Goal: Transaction & Acquisition: Download file/media

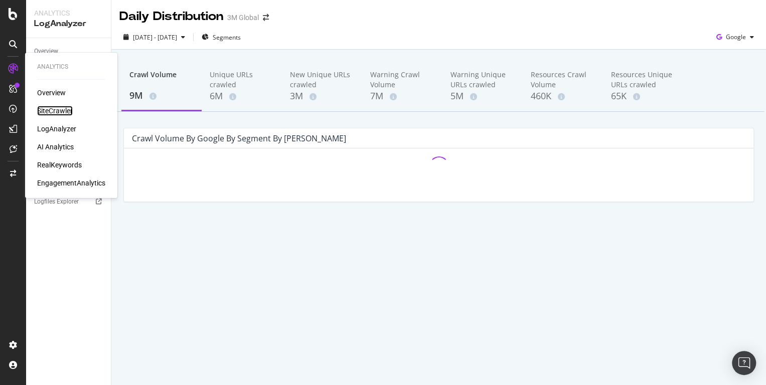
click at [53, 113] on div "SiteCrawler" at bounding box center [55, 111] width 36 height 10
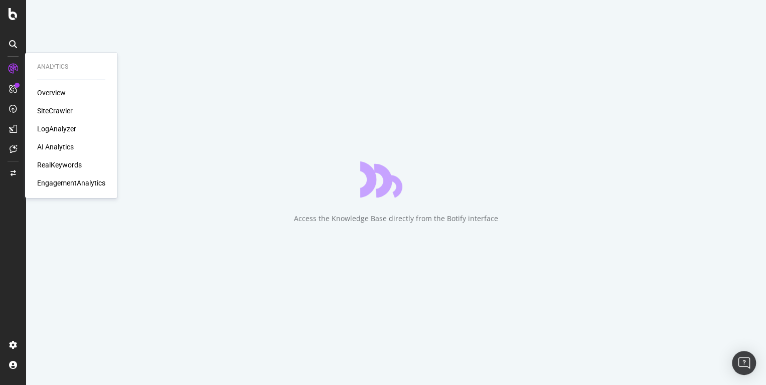
click at [59, 145] on div "AI Analytics" at bounding box center [55, 147] width 37 height 10
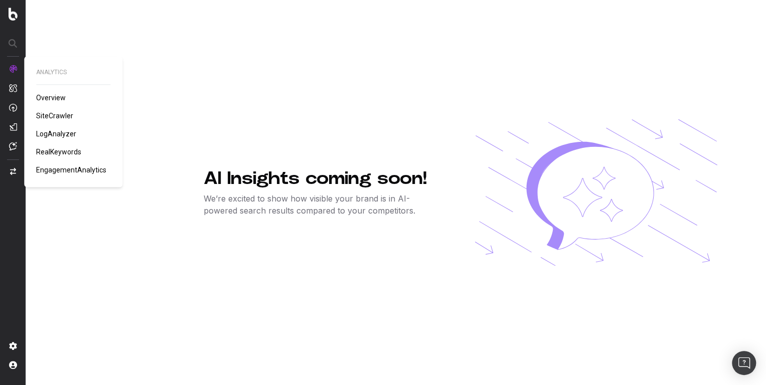
click at [15, 69] on img at bounding box center [13, 69] width 8 height 8
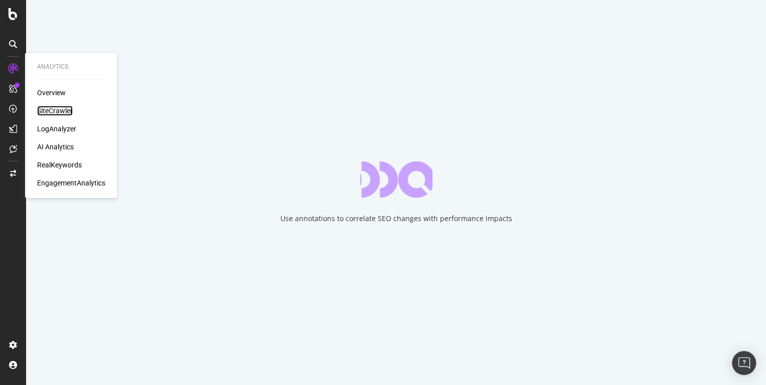
click at [54, 111] on div "SiteCrawler" at bounding box center [55, 111] width 36 height 10
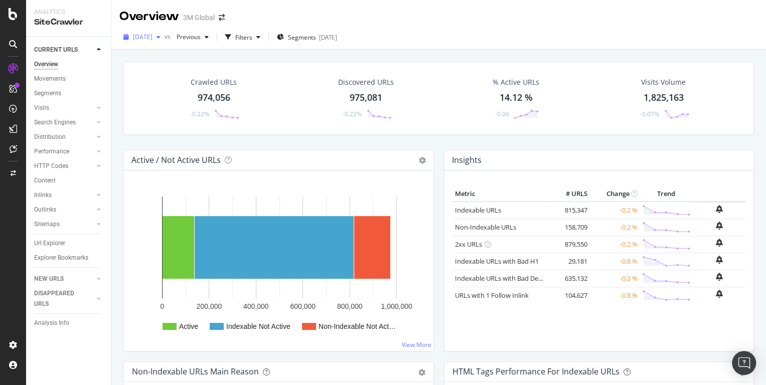
click at [153, 37] on span "[DATE]" at bounding box center [143, 37] width 20 height 9
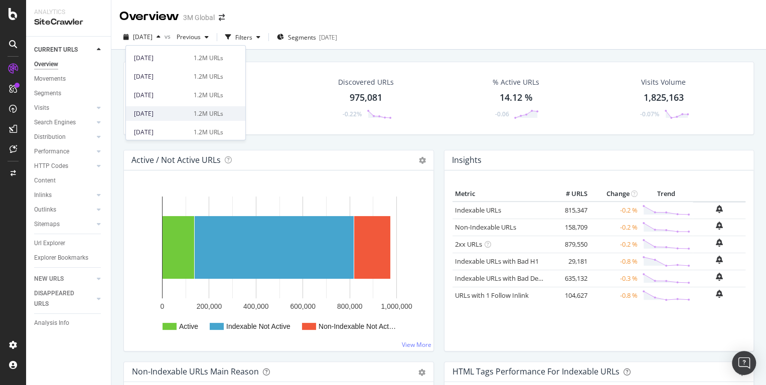
click at [173, 109] on div "[DATE]" at bounding box center [161, 113] width 54 height 9
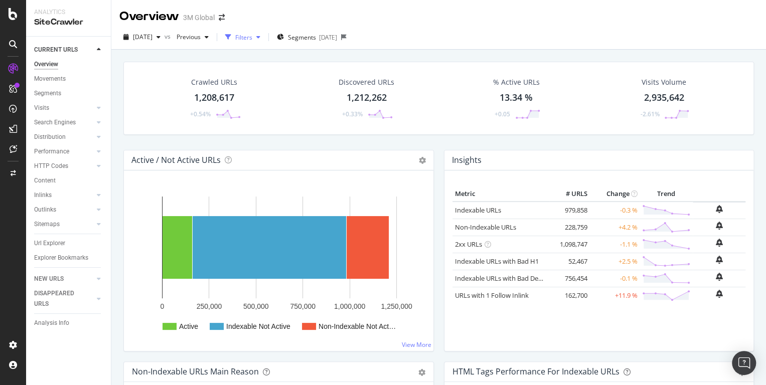
click at [252, 36] on div "Filters" at bounding box center [243, 37] width 17 height 9
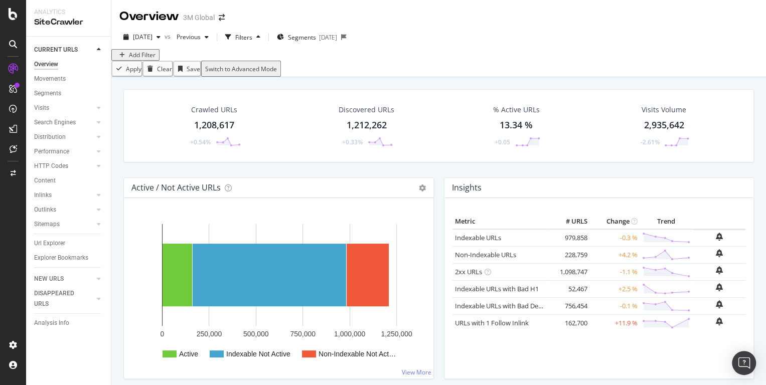
click at [146, 59] on div "Add Filter" at bounding box center [135, 55] width 40 height 9
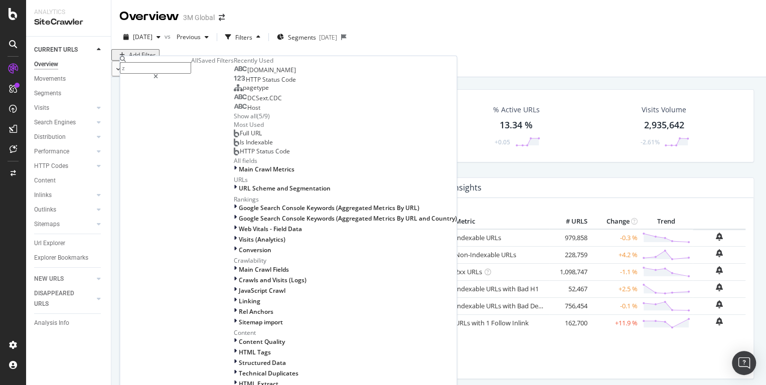
type input "z"
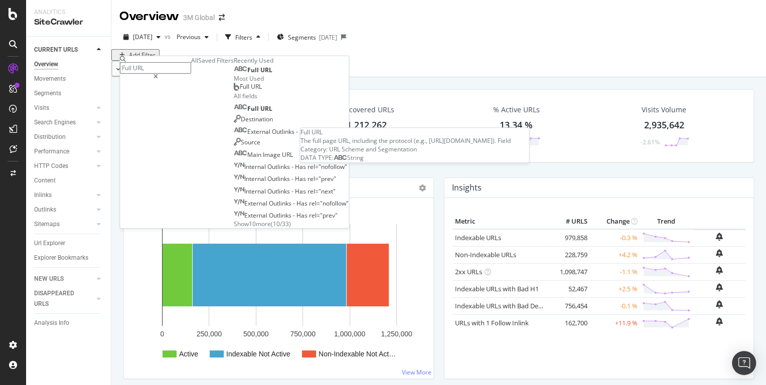
type input "Full URL"
click at [260, 74] on span "URL" at bounding box center [266, 70] width 12 height 9
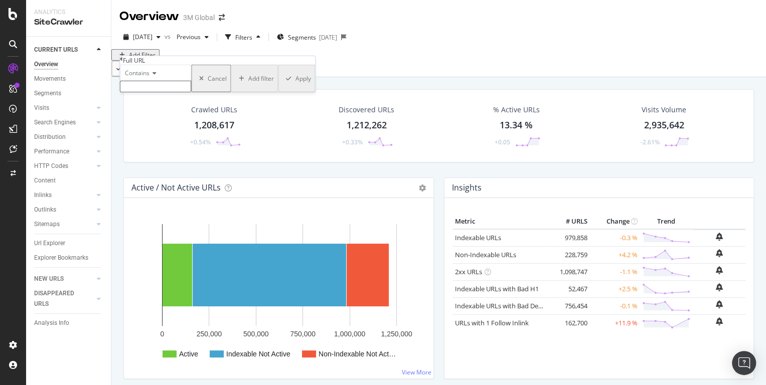
click at [165, 92] on input "text" at bounding box center [155, 87] width 71 height 12
click at [135, 92] on input "ren_US" at bounding box center [155, 87] width 71 height 12
type input "en_US"
click at [278, 98] on button "Apply" at bounding box center [296, 82] width 37 height 34
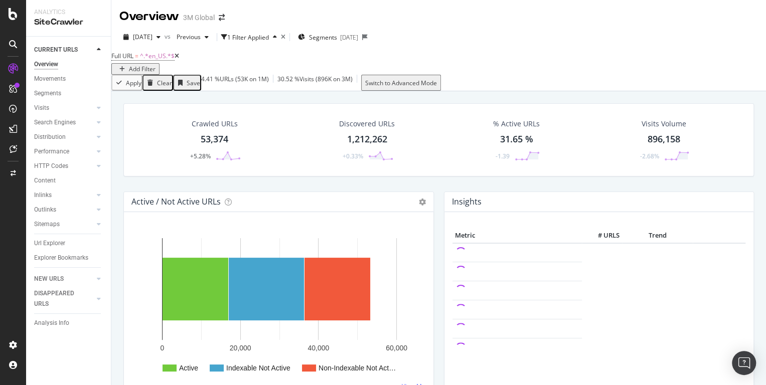
click at [33, 242] on div "CURRENT URLS Overview Movements Segments Visits Analysis Orphan URLs Search Eng…" at bounding box center [68, 211] width 85 height 349
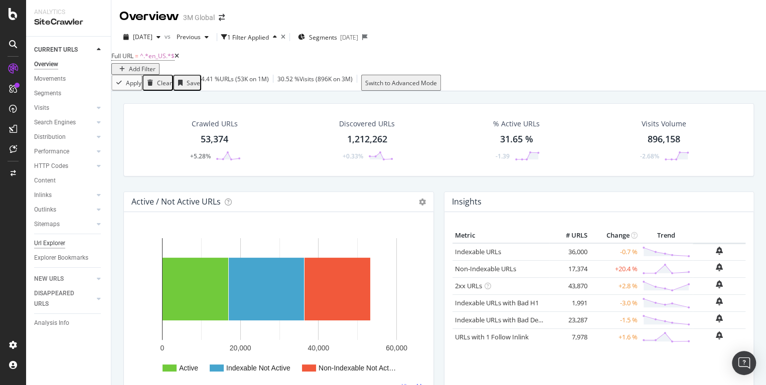
click at [44, 242] on div "Url Explorer" at bounding box center [49, 243] width 31 height 11
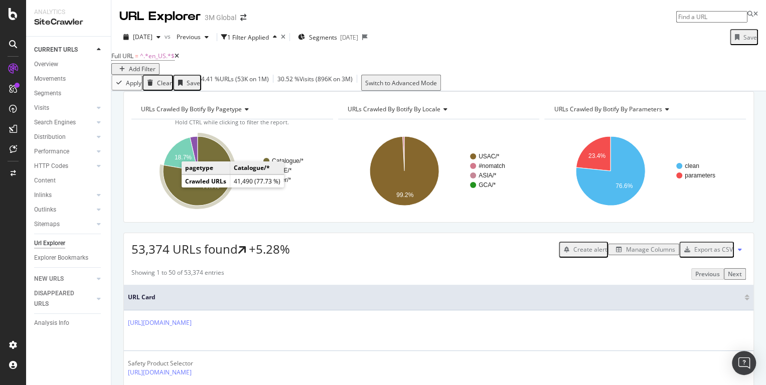
click at [221, 193] on icon "A chart." at bounding box center [197, 170] width 69 height 69
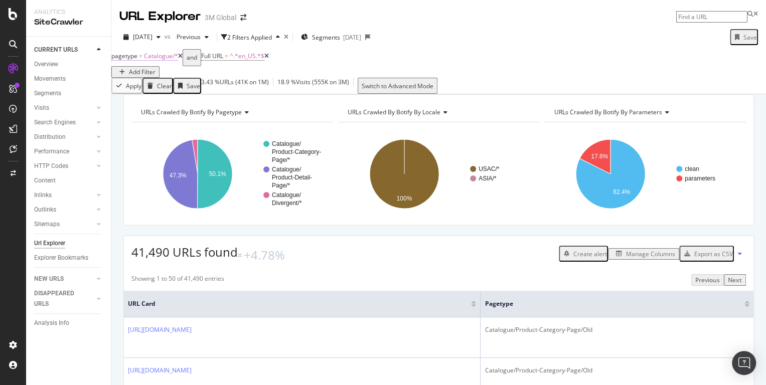
click at [173, 60] on span "Catalogue/*" at bounding box center [161, 56] width 34 height 9
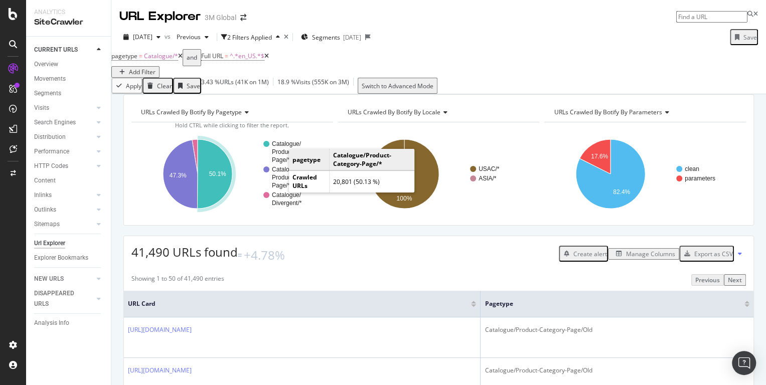
click at [279, 163] on rect "A chart." at bounding box center [293, 152] width 60 height 22
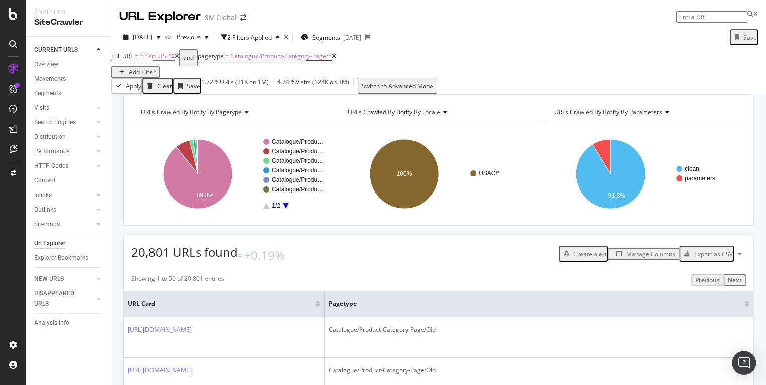
click at [170, 60] on span "^.*en_US.*$" at bounding box center [157, 56] width 35 height 9
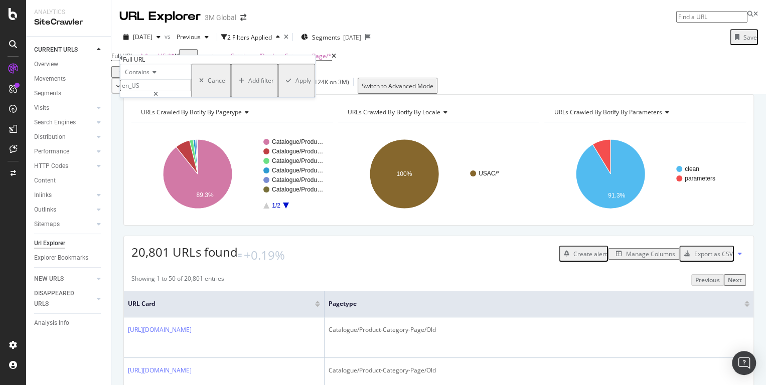
click at [133, 91] on input "en_US" at bounding box center [155, 86] width 71 height 12
click at [191, 91] on input "www.3m.com/3M/en_US" at bounding box center [155, 86] width 71 height 12
type input "www.3m.com/3M/en_US/"
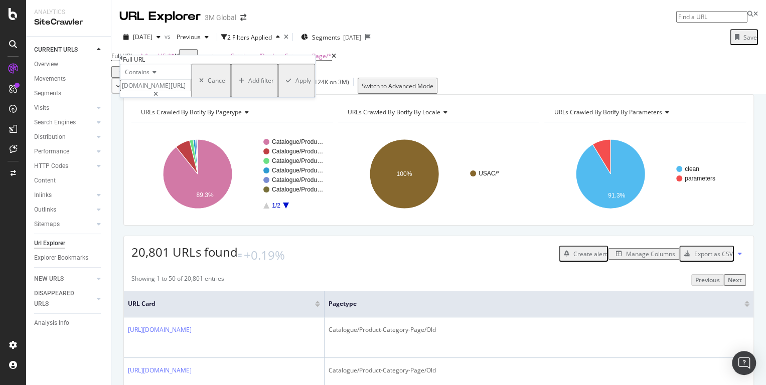
click at [296, 85] on div "Apply" at bounding box center [304, 80] width 16 height 9
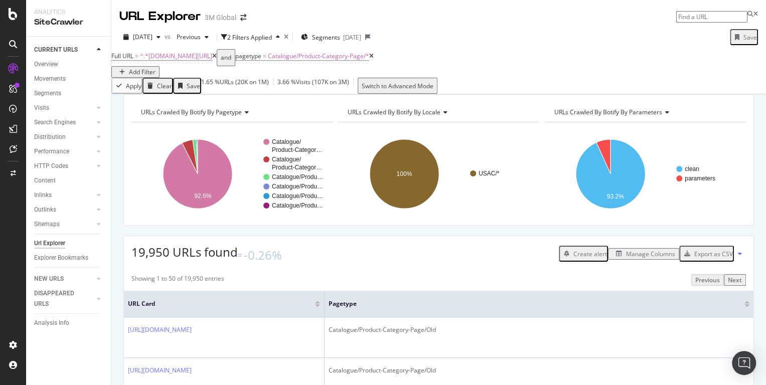
click at [614, 258] on div "Manage Columns" at bounding box center [643, 254] width 63 height 9
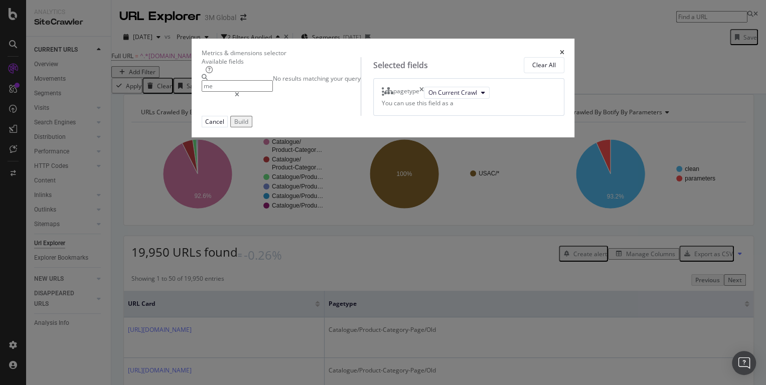
type input "m"
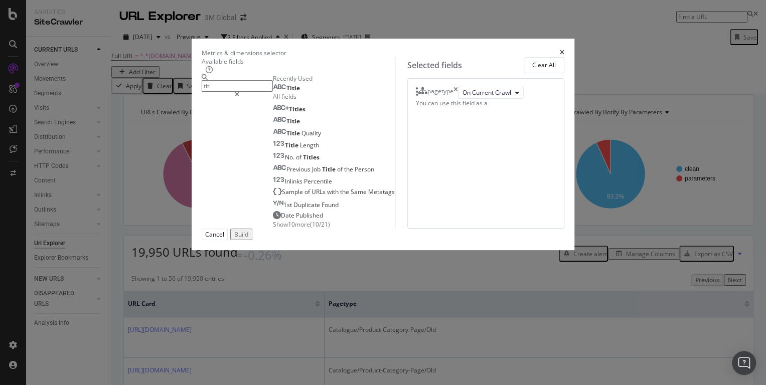
type input "titl"
click at [277, 92] on div "Title" at bounding box center [334, 88] width 122 height 10
click at [287, 92] on span "Title" at bounding box center [294, 88] width 14 height 9
click at [248, 239] on div "Build" at bounding box center [241, 234] width 14 height 9
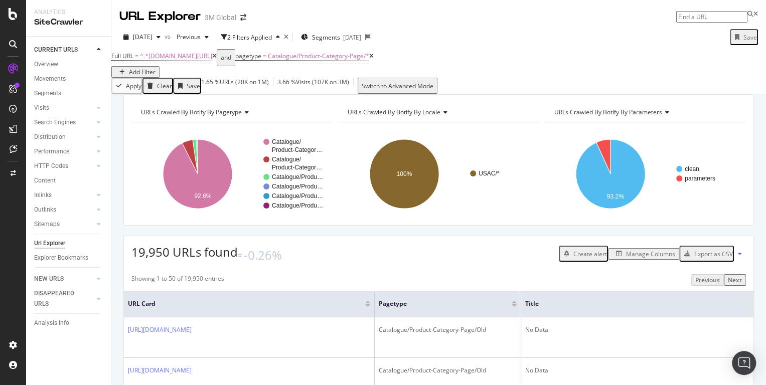
click at [659, 116] on span "URLs Crawled By Botify By parameters" at bounding box center [608, 112] width 108 height 9
click at [156, 68] on div "Add Filter" at bounding box center [142, 72] width 27 height 9
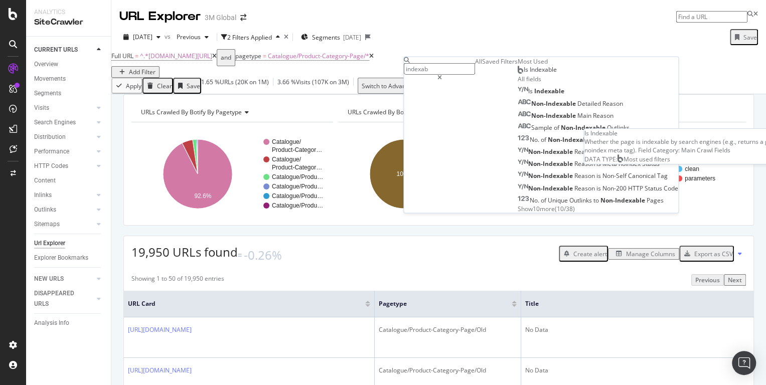
type input "indexab"
click at [518, 74] on div "Is Indexable" at bounding box center [537, 70] width 39 height 8
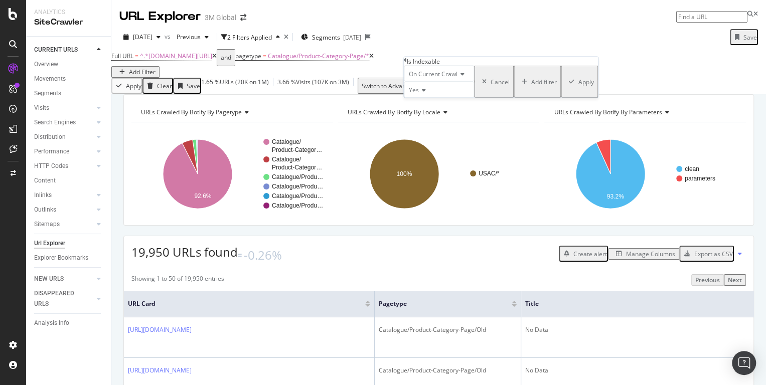
click at [579, 86] on div "Apply" at bounding box center [587, 81] width 16 height 9
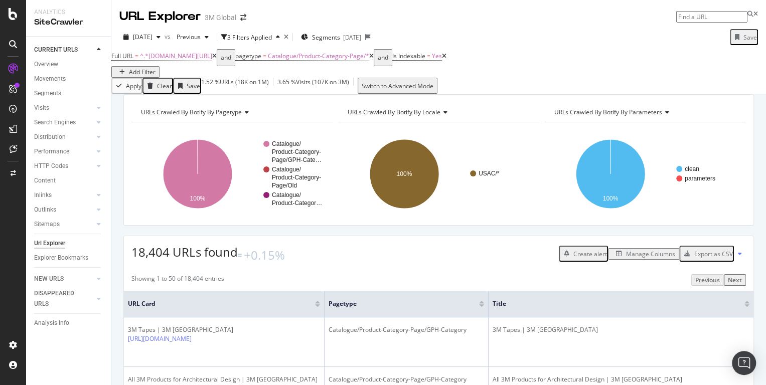
click at [156, 68] on div "Add Filter" at bounding box center [142, 72] width 27 height 9
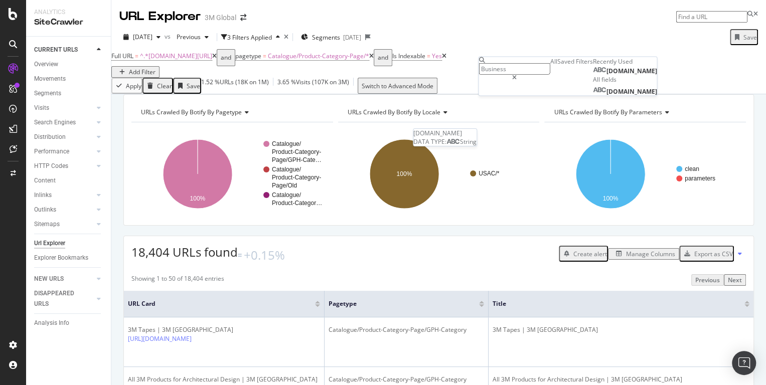
type input "Business"
click at [606, 75] on span "DCSext.Business" at bounding box center [631, 71] width 51 height 9
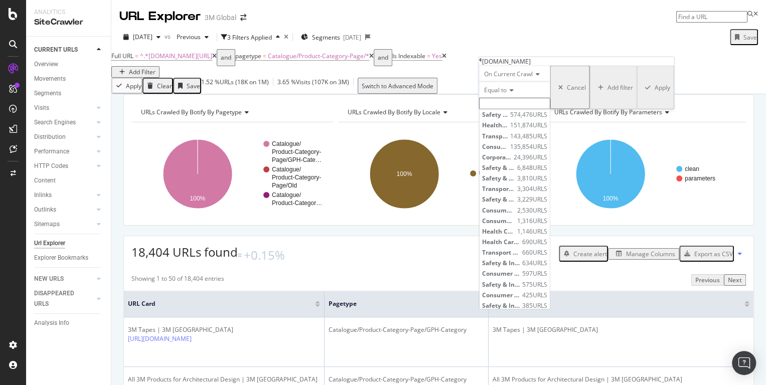
click at [515, 109] on input "text" at bounding box center [514, 104] width 71 height 12
click at [507, 129] on span "Health Care Business Group" at bounding box center [495, 125] width 26 height 9
type input "Health Care Business Group"
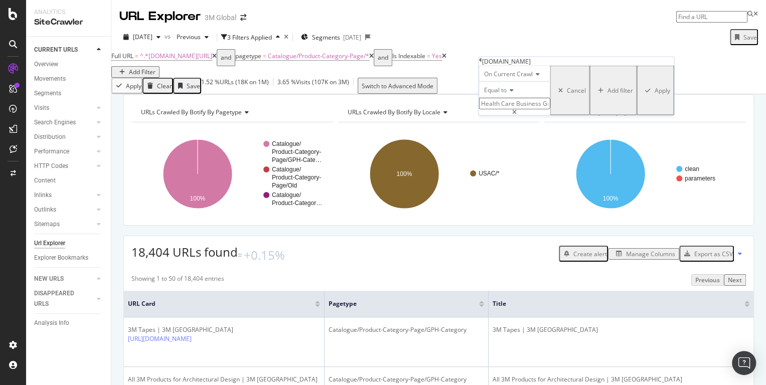
click at [637, 115] on button "Apply" at bounding box center [655, 91] width 37 height 50
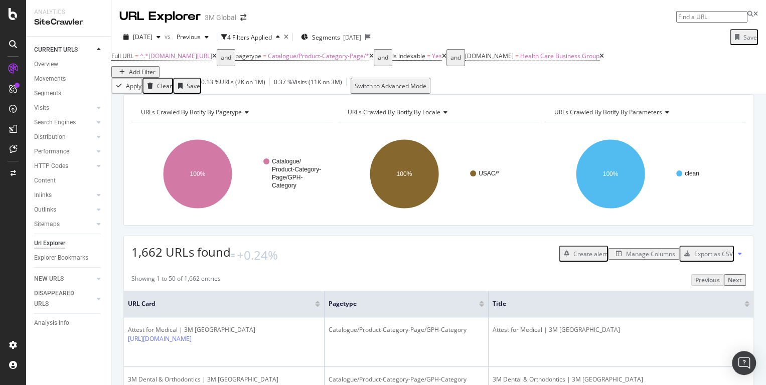
click at [156, 68] on div "Add Filter" at bounding box center [142, 72] width 27 height 9
click at [569, 75] on div at bounding box center [532, 78] width 71 height 6
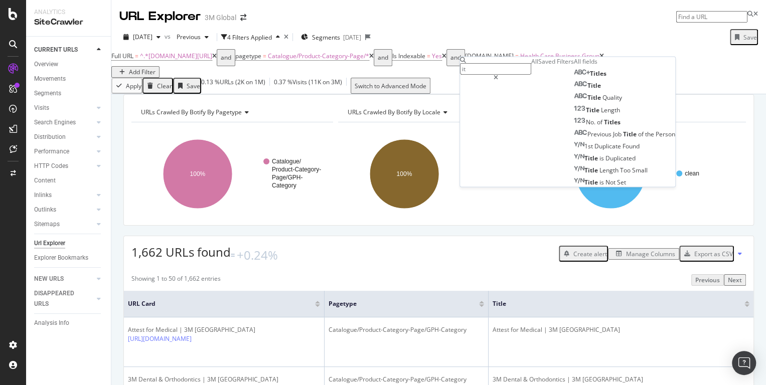
type input "i"
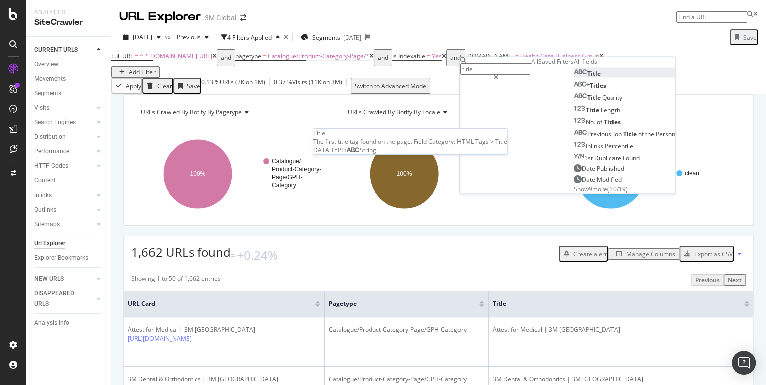
type input "title"
click at [588, 78] on span "Title" at bounding box center [595, 73] width 14 height 9
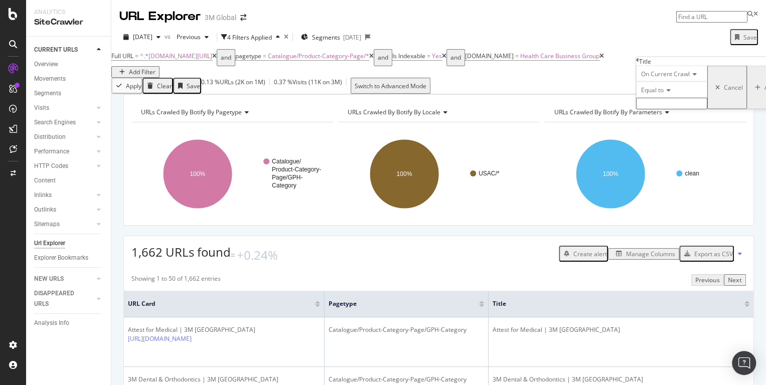
click at [657, 98] on div "Equal to" at bounding box center [671, 90] width 71 height 16
click at [659, 171] on span "Contains" at bounding box center [651, 166] width 25 height 9
click at [665, 109] on input "text" at bounding box center [671, 104] width 71 height 12
type input "Negative Pressure"
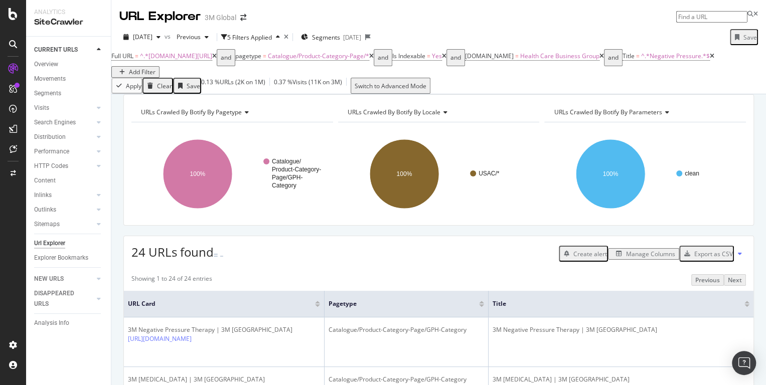
click at [740, 122] on div "URLs Crawled By Botify By parameters Chart (by Value) Table Expand Export as CS…" at bounding box center [645, 112] width 202 height 20
click at [654, 116] on span "URLs Crawled By Botify By parameters" at bounding box center [608, 112] width 108 height 9
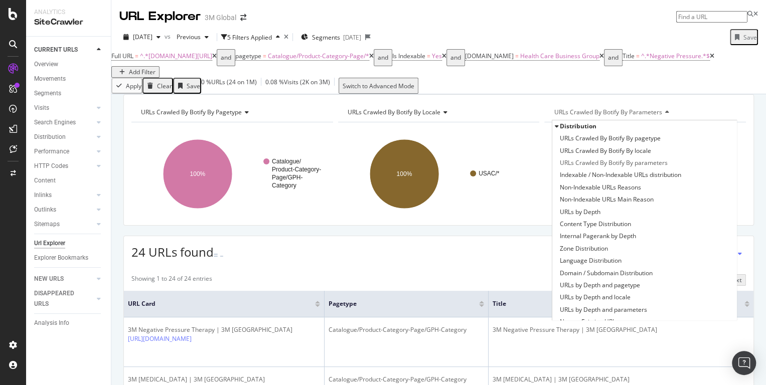
click at [603, 116] on span "URLs Crawled By Botify By parameters" at bounding box center [608, 112] width 108 height 9
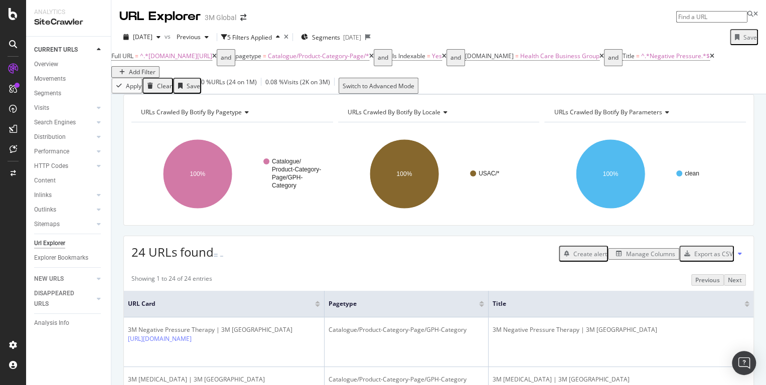
click at [603, 116] on span "URLs Crawled By Botify By parameters" at bounding box center [608, 112] width 108 height 9
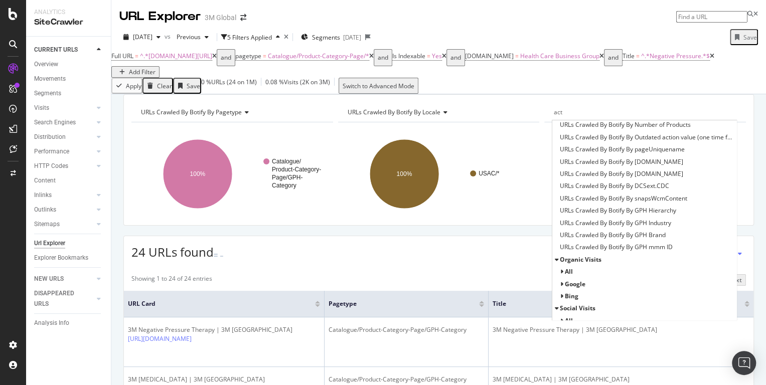
scroll to position [34, 0]
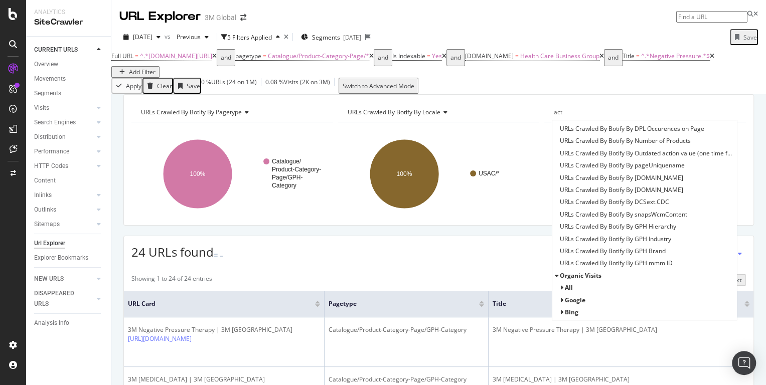
type input "act"
click at [562, 304] on icon at bounding box center [562, 301] width 4 height 6
click at [577, 318] on span "Active / Not Active URLs" at bounding box center [601, 313] width 66 height 10
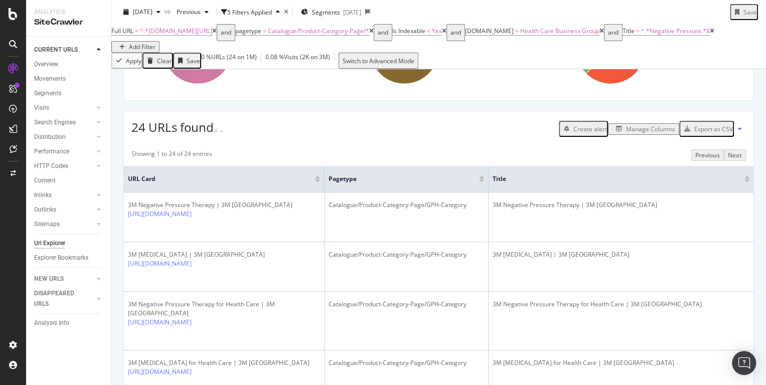
scroll to position [130, 0]
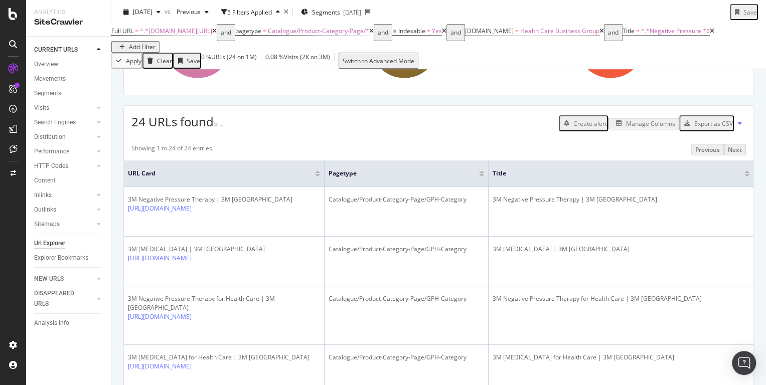
click at [630, 128] on div "Manage Columns" at bounding box center [650, 123] width 49 height 9
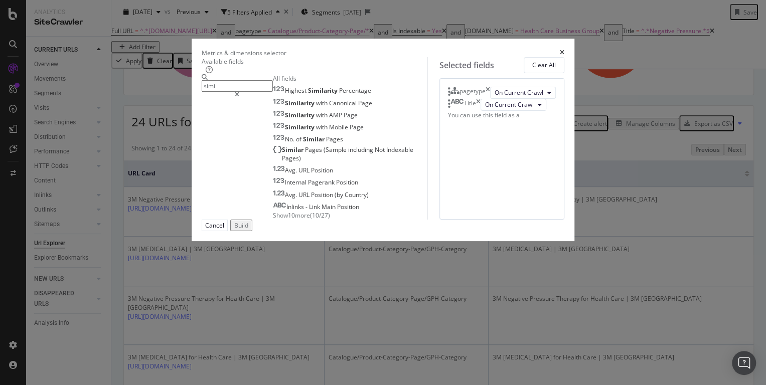
type input "simi"
click at [630, 150] on div "Metrics & dimensions selector Available fields simi All fields Highest Similari…" at bounding box center [383, 192] width 766 height 385
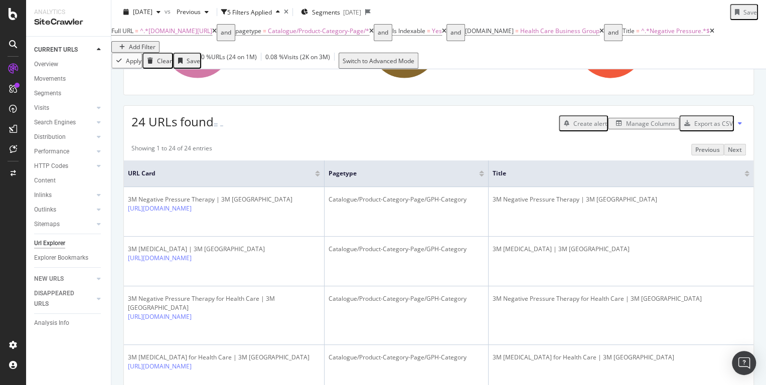
click at [630, 128] on div "Manage Columns" at bounding box center [650, 123] width 49 height 9
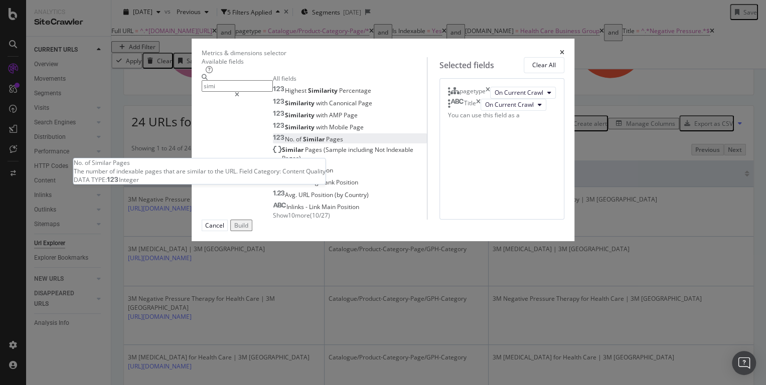
type input "simi"
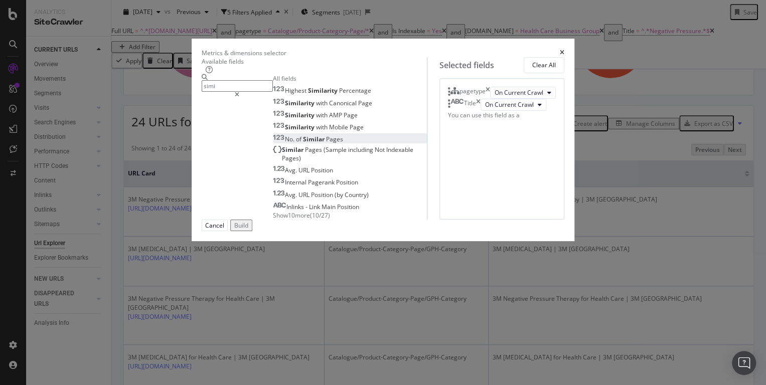
click at [303, 144] on span "Similar" at bounding box center [314, 139] width 23 height 9
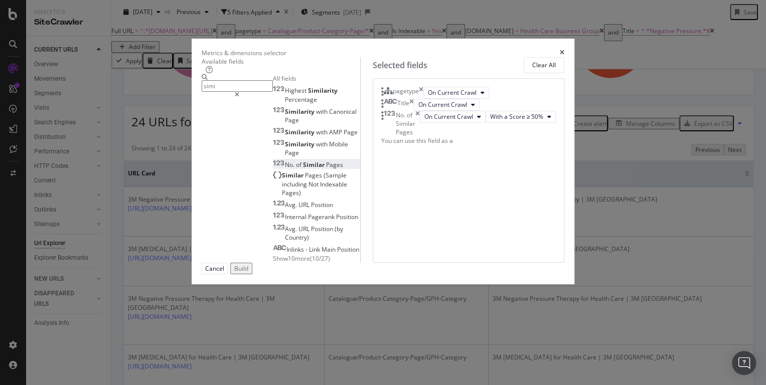
click at [248, 273] on div "Build" at bounding box center [241, 268] width 14 height 9
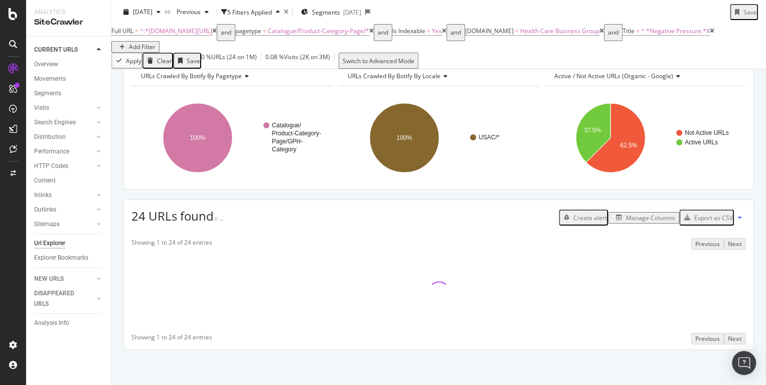
scroll to position [63, 0]
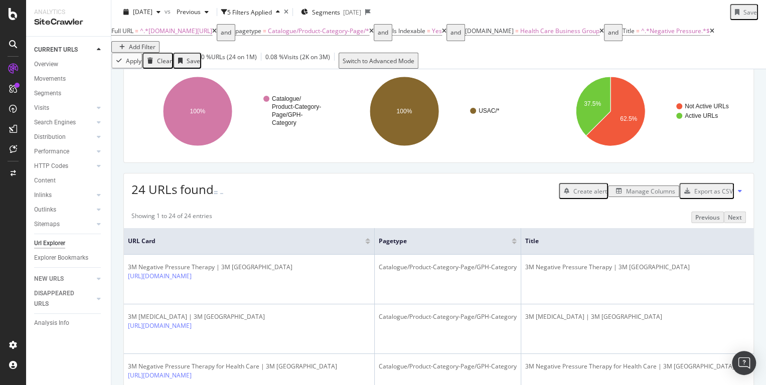
click at [639, 196] on div "Manage Columns" at bounding box center [650, 191] width 49 height 9
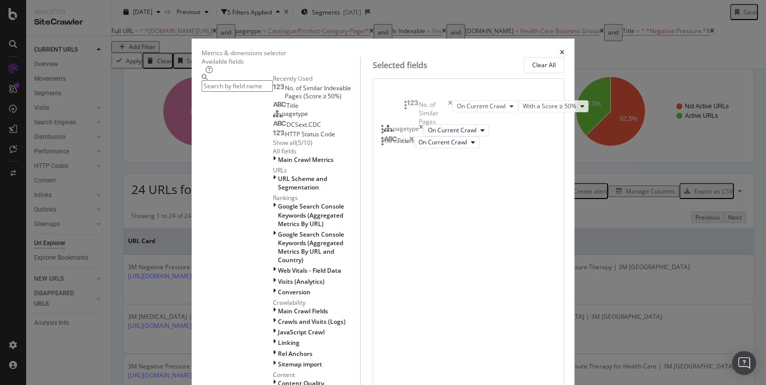
drag, startPoint x: 408, startPoint y: 177, endPoint x: 408, endPoint y: 107, distance: 70.3
click at [408, 107] on body "Analytics SiteCrawler CURRENT URLS Overview Movements Segments Visits Analysis …" at bounding box center [383, 192] width 766 height 385
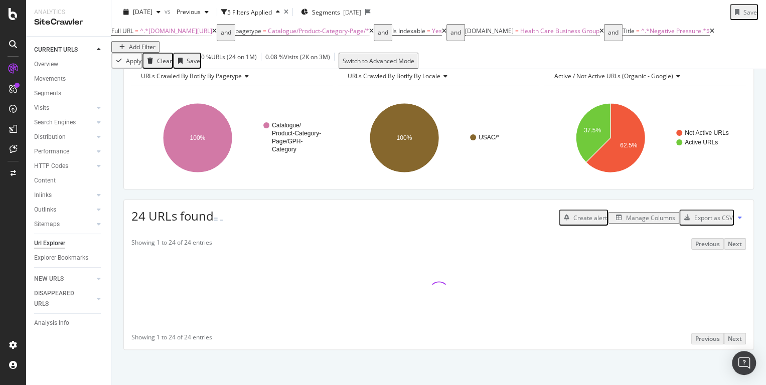
scroll to position [63, 0]
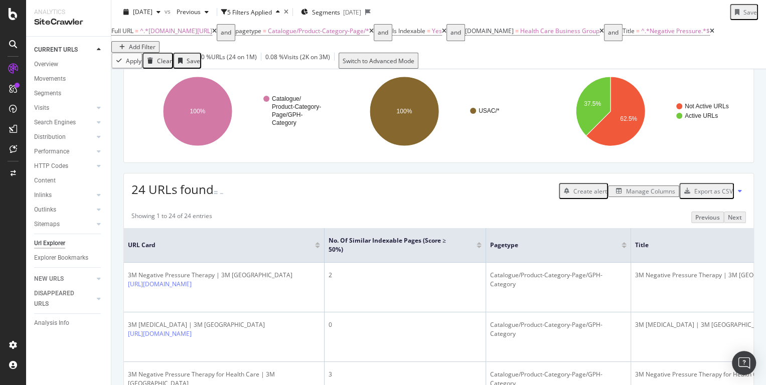
click at [479, 248] on div at bounding box center [479, 247] width 5 height 3
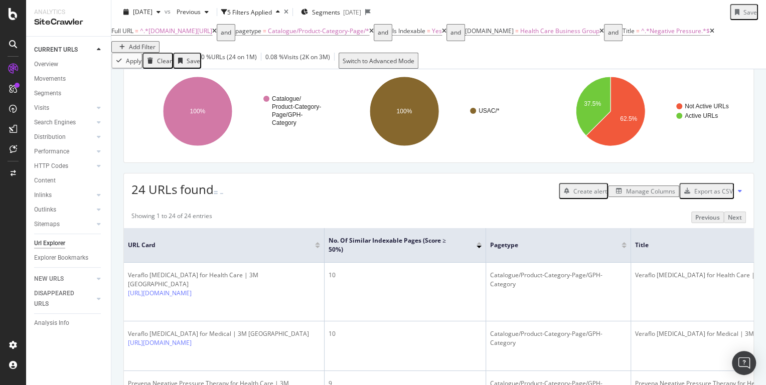
click at [626, 196] on div "Manage Columns" at bounding box center [650, 191] width 49 height 9
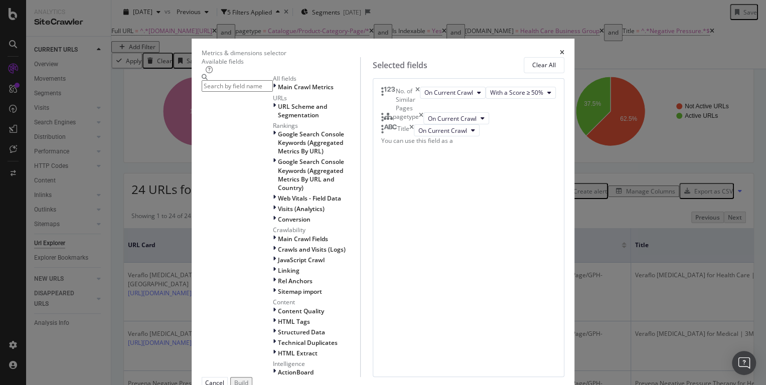
scroll to position [63, 0]
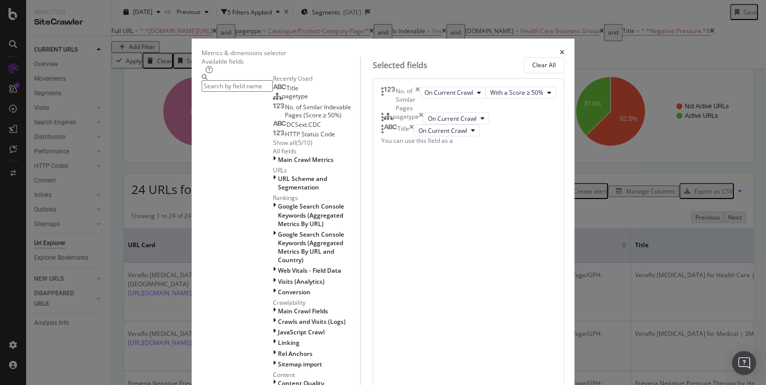
click at [424, 124] on div "pagetype" at bounding box center [402, 118] width 42 height 12
click at [424, 124] on icon "times" at bounding box center [421, 118] width 5 height 12
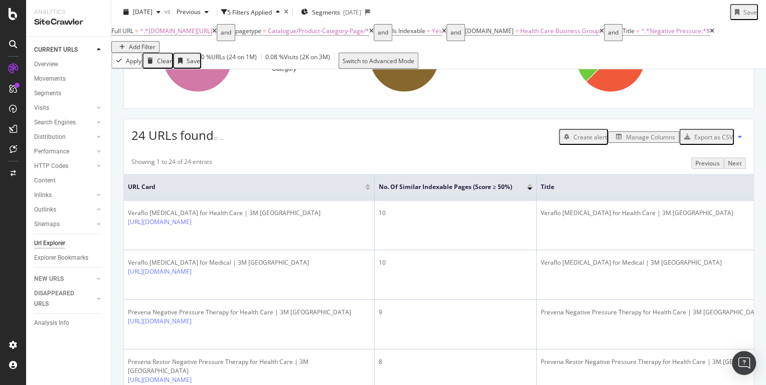
scroll to position [115, 0]
click at [638, 143] on div "Manage Columns" at bounding box center [650, 138] width 49 height 9
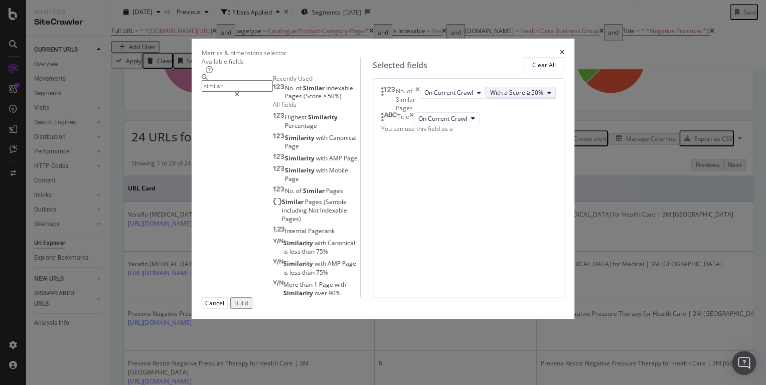
type input "similar"
click at [500, 97] on span "With a Score ≥ 50%" at bounding box center [517, 92] width 54 height 9
click at [500, 154] on span "With a Score ≥ 75%" at bounding box center [509, 154] width 55 height 9
click at [248, 308] on div "Build" at bounding box center [241, 303] width 14 height 9
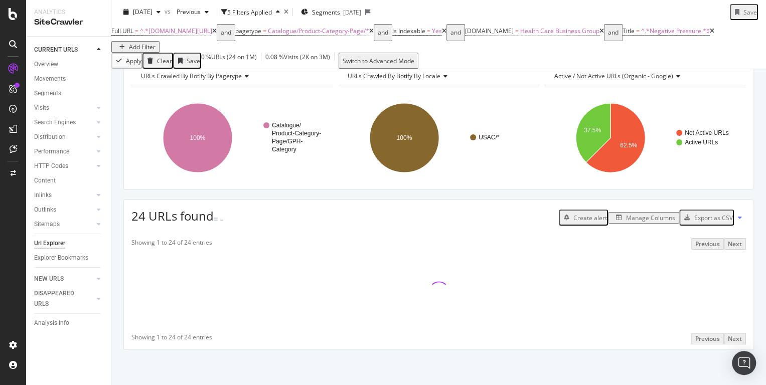
scroll to position [63, 0]
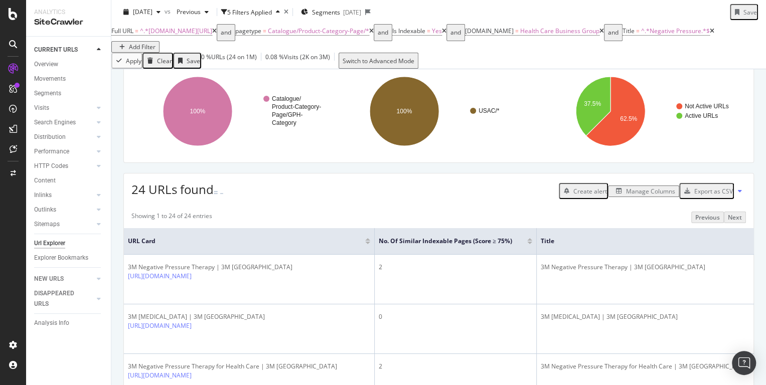
click at [528, 244] on div at bounding box center [529, 243] width 5 height 3
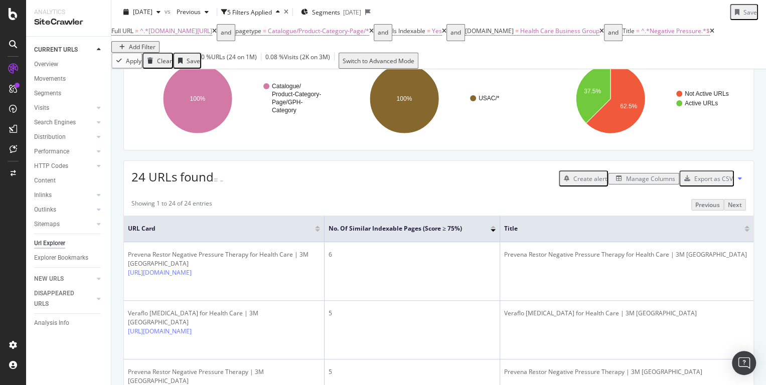
scroll to position [37, 0]
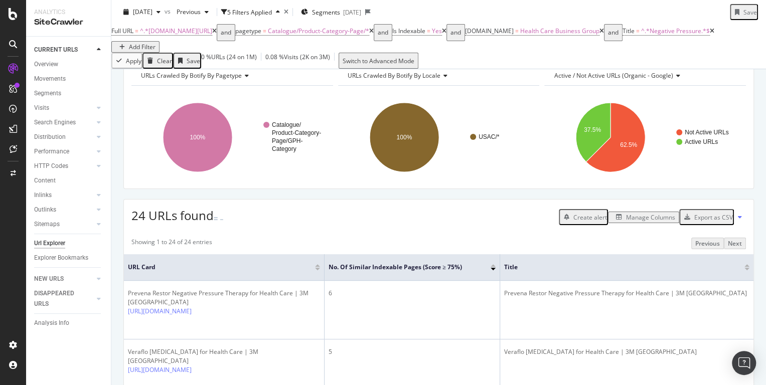
click at [638, 222] on div "Manage Columns" at bounding box center [650, 217] width 49 height 9
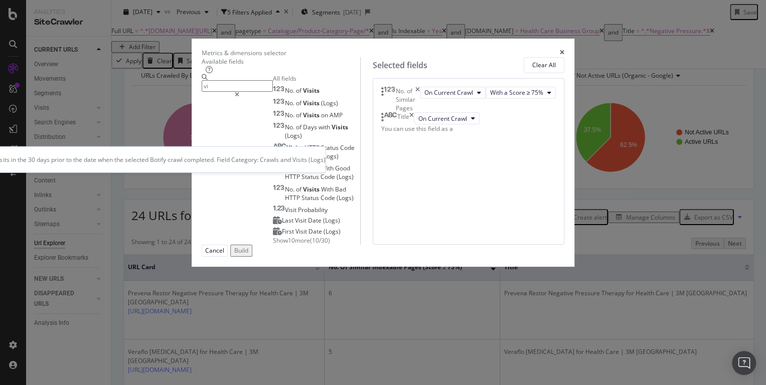
type input "v"
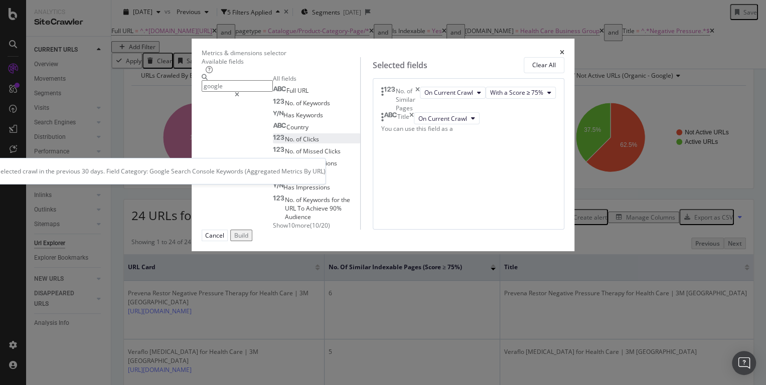
type input "google"
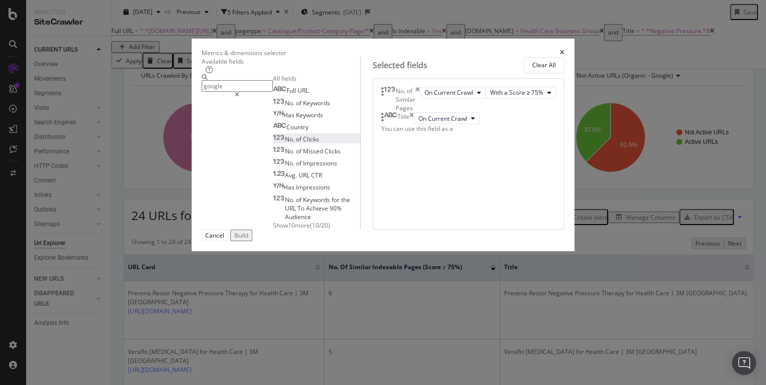
click at [285, 144] on span "No." at bounding box center [290, 139] width 11 height 9
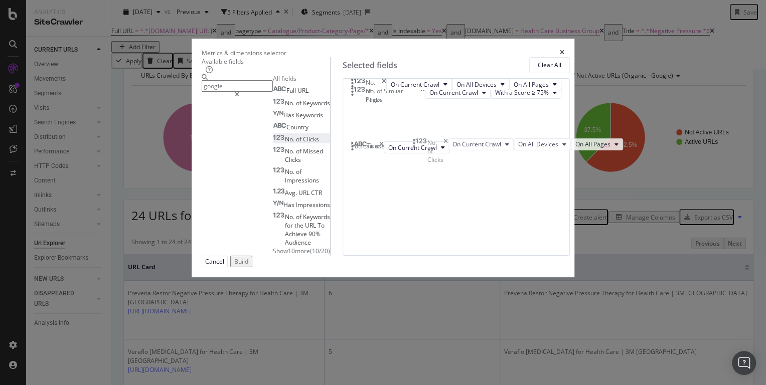
drag, startPoint x: 410, startPoint y: 177, endPoint x: 419, endPoint y: 145, distance: 33.1
click at [419, 145] on body "Analytics SiteCrawler CURRENT URLS Overview Movements Segments Visits Analysis …" at bounding box center [383, 192] width 766 height 385
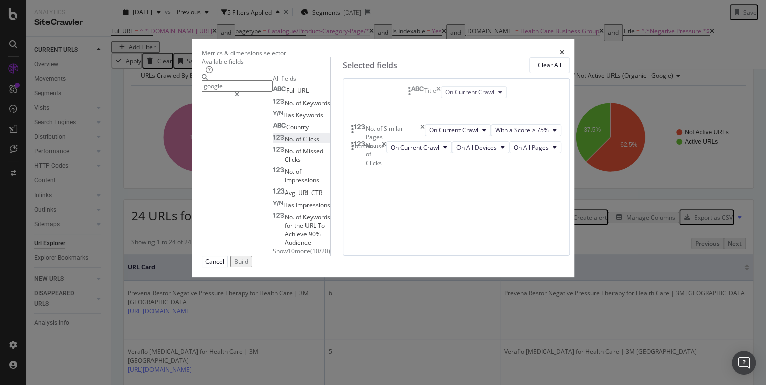
drag, startPoint x: 410, startPoint y: 172, endPoint x: 414, endPoint y: 89, distance: 83.4
click at [414, 89] on body "Analytics SiteCrawler CURRENT URLS Overview Movements Segments Visits Analysis …" at bounding box center [383, 192] width 766 height 385
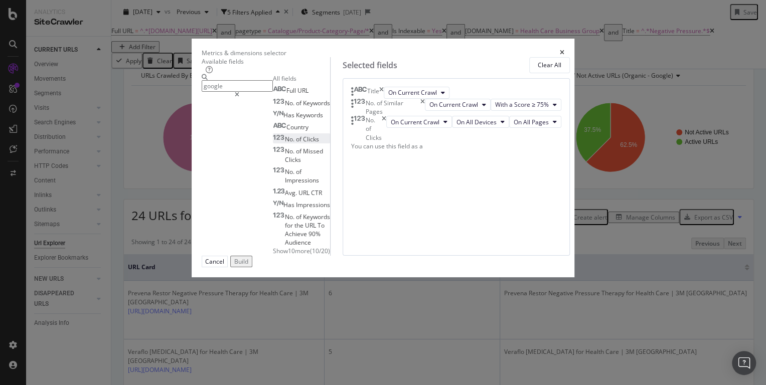
click at [248, 266] on div "Build" at bounding box center [241, 261] width 14 height 9
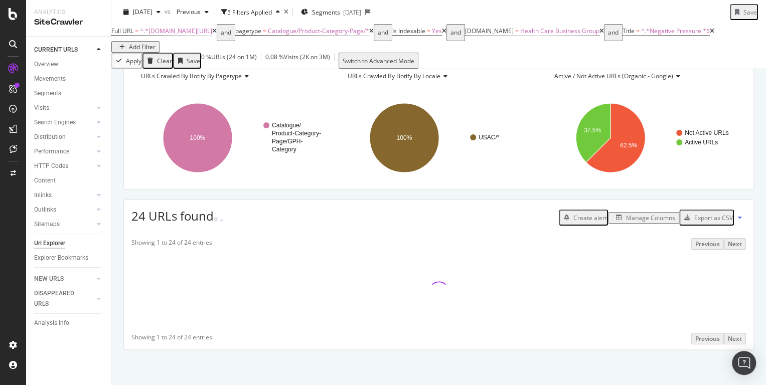
scroll to position [37, 0]
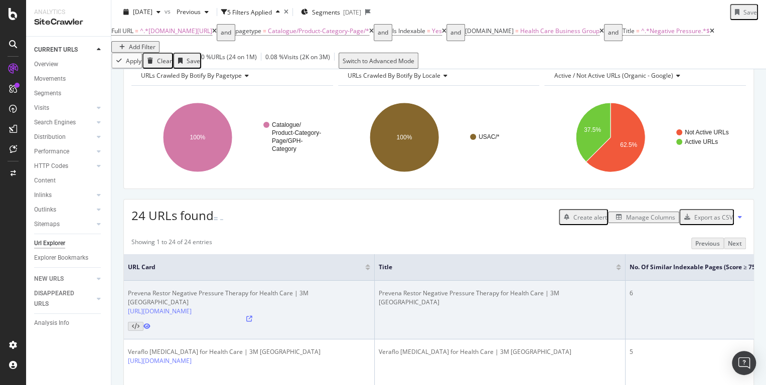
click at [472, 340] on td "Prevena Restor Negative Pressure Therapy for Health Care | 3M United States" at bounding box center [500, 310] width 251 height 59
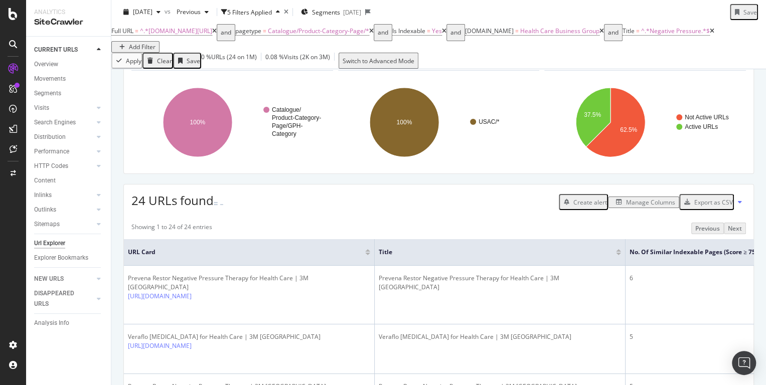
scroll to position [49, 0]
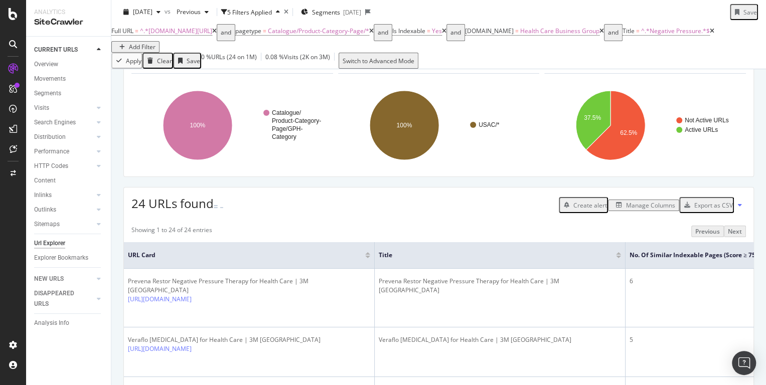
click at [653, 210] on div "Manage Columns" at bounding box center [650, 205] width 49 height 9
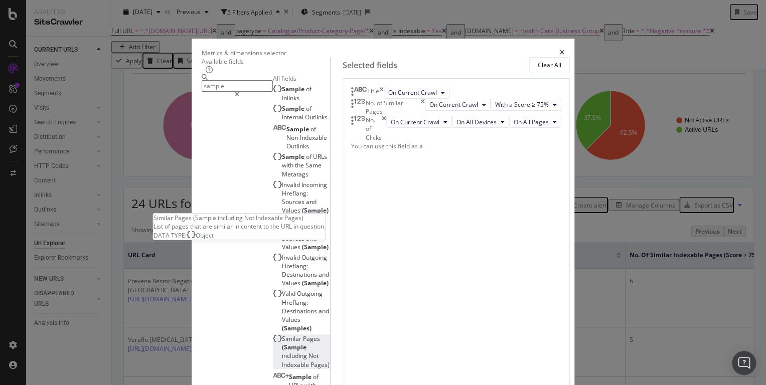
type input "sample"
click at [307, 335] on div "Similar Pages (Sample including Not Indexable Pages)" at bounding box center [301, 352] width 57 height 35
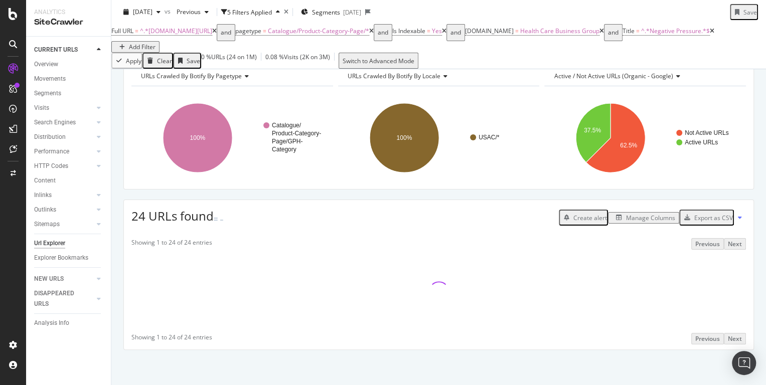
scroll to position [49, 0]
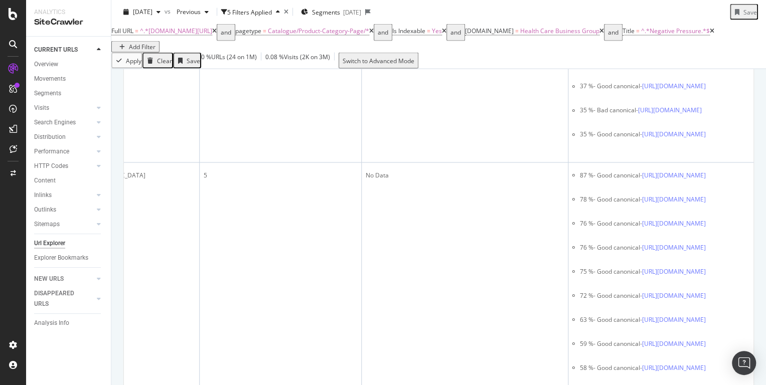
scroll to position [0, 472]
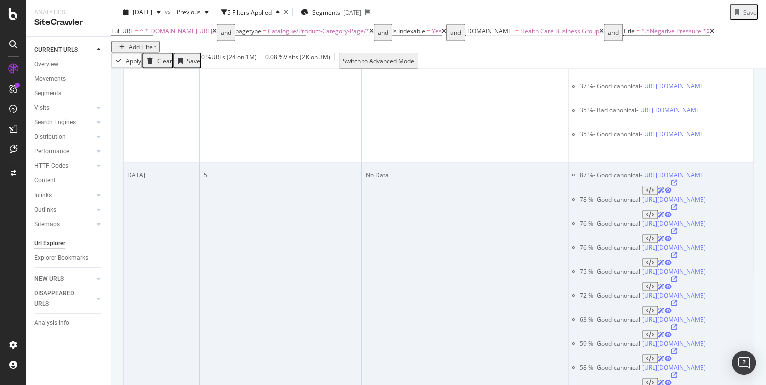
click at [362, 276] on td "No Data" at bounding box center [465, 316] width 207 height 306
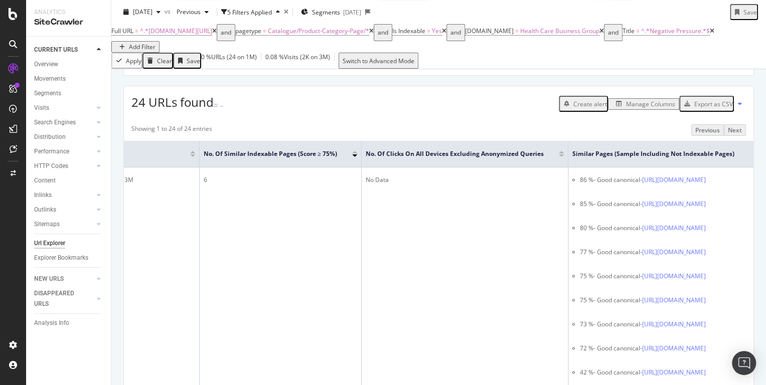
scroll to position [53, 0]
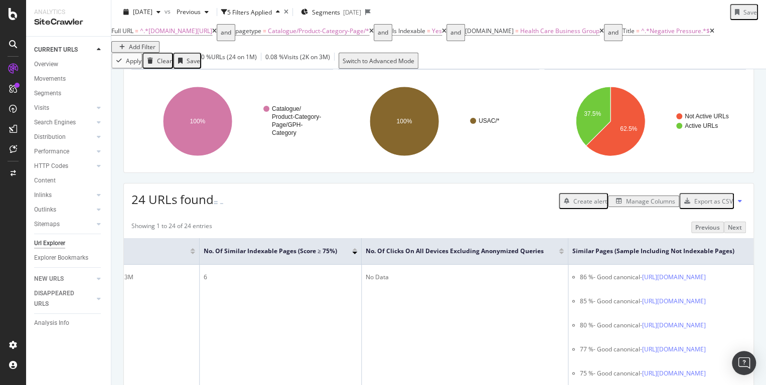
click at [701, 206] on div "Export as CSV" at bounding box center [713, 201] width 39 height 9
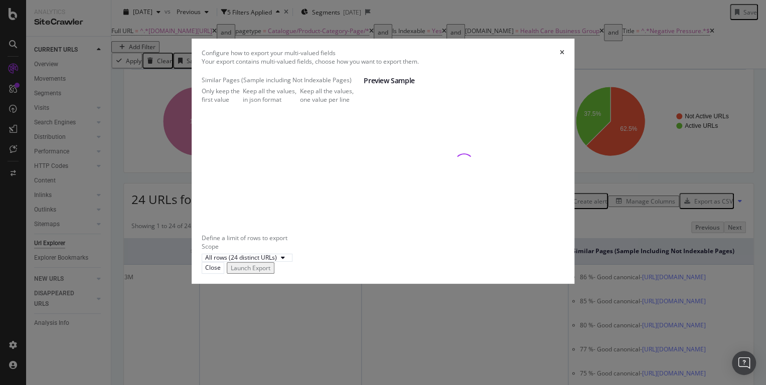
click at [290, 104] on div "Keep all the values, in json format" at bounding box center [271, 95] width 57 height 17
click at [437, 192] on th "Full URL" at bounding box center [401, 143] width 72 height 98
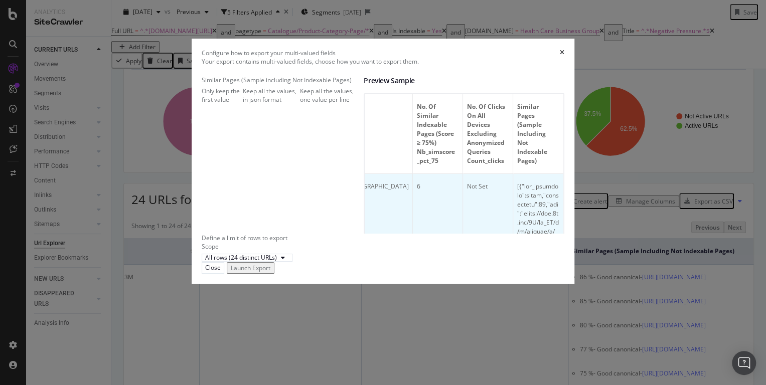
scroll to position [0, 396]
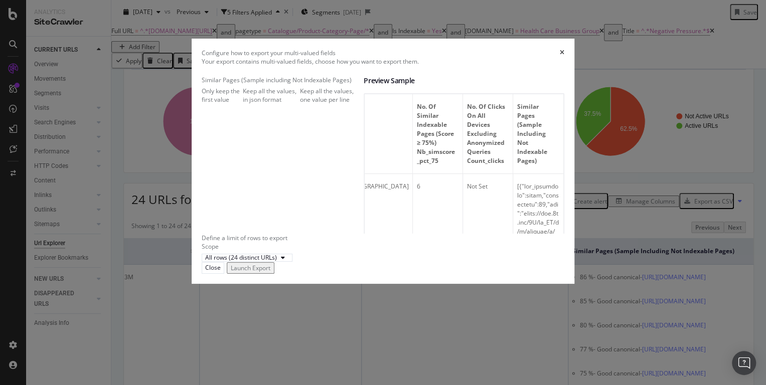
drag, startPoint x: 505, startPoint y: 235, endPoint x: 590, endPoint y: 239, distance: 84.9
click at [565, 240] on div "Your export contains multi-valued fields, choose how you want to export them. S…" at bounding box center [383, 159] width 363 height 205
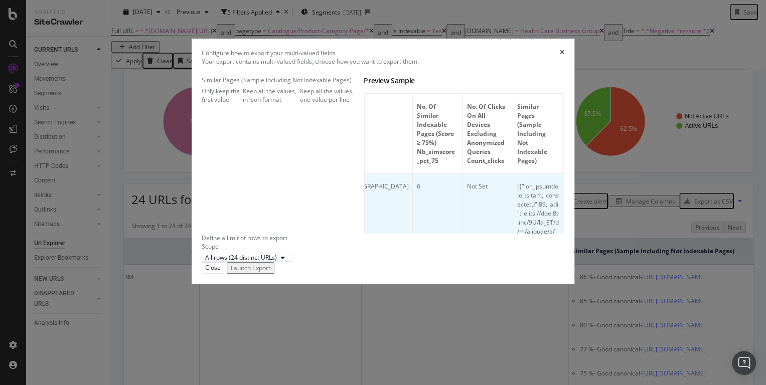
drag, startPoint x: 525, startPoint y: 240, endPoint x: 522, endPoint y: 245, distance: 5.9
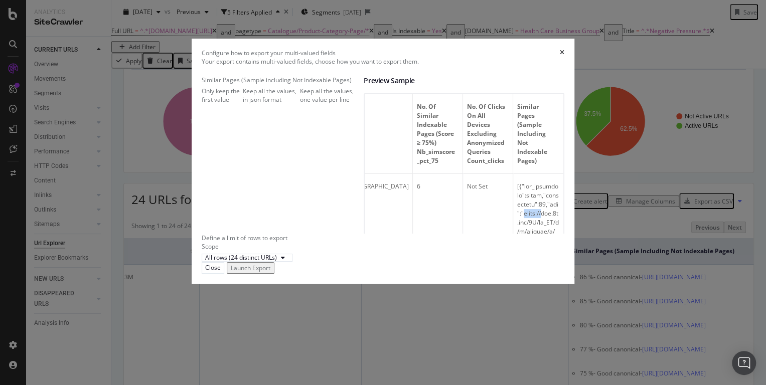
click at [243, 104] on div "Only keep the first value" at bounding box center [222, 95] width 41 height 17
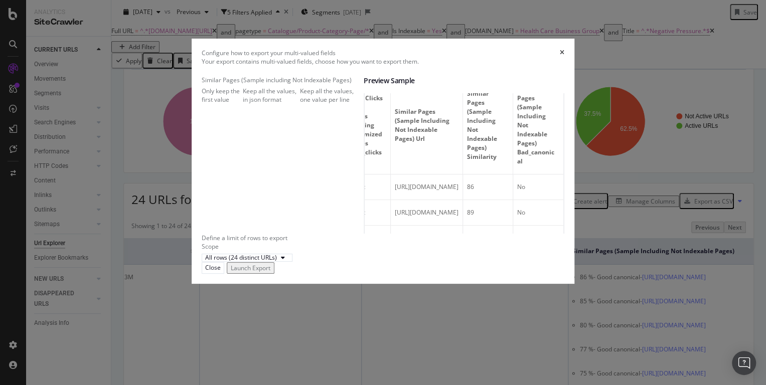
scroll to position [0, 698]
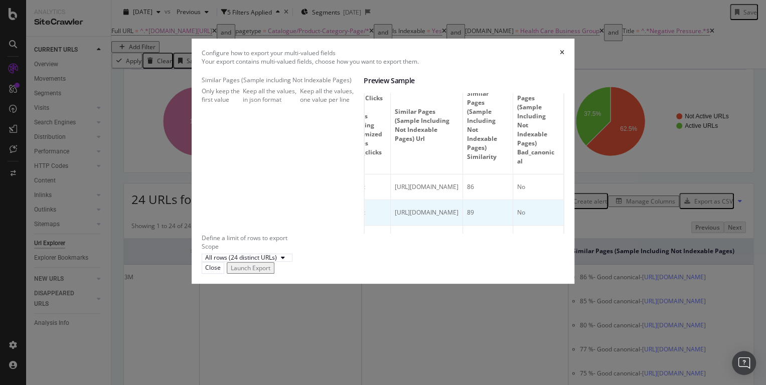
drag, startPoint x: 425, startPoint y: 244, endPoint x: 564, endPoint y: 239, distance: 139.1
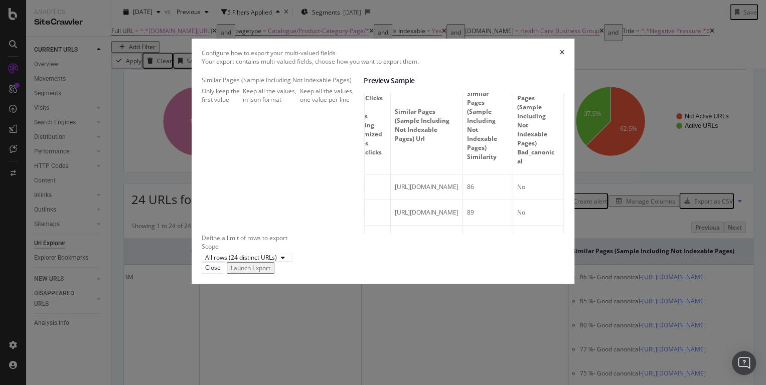
click at [300, 104] on div "Keep all the values, one value per line" at bounding box center [332, 95] width 64 height 17
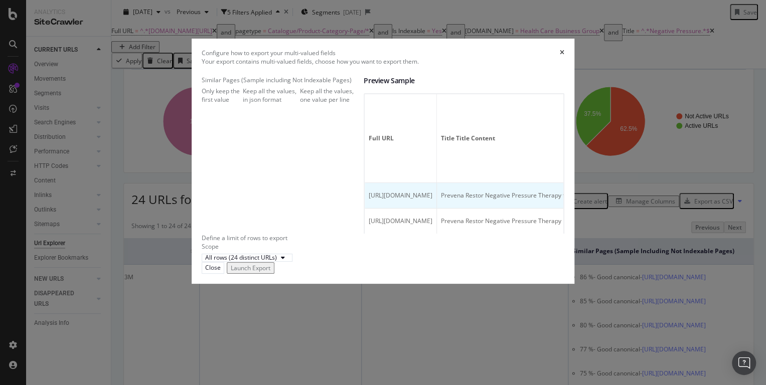
click at [428, 200] on span "https://www.3m.com/3M/en_US/p/c/medical/negative-pressure-therapy/b/prevena-res…" at bounding box center [401, 195] width 64 height 9
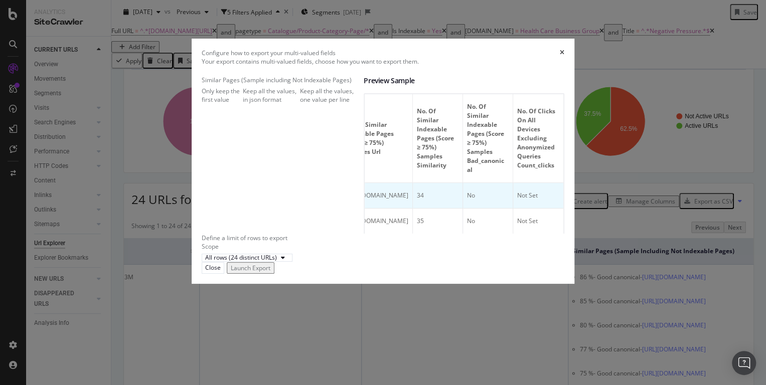
scroll to position [0, 682]
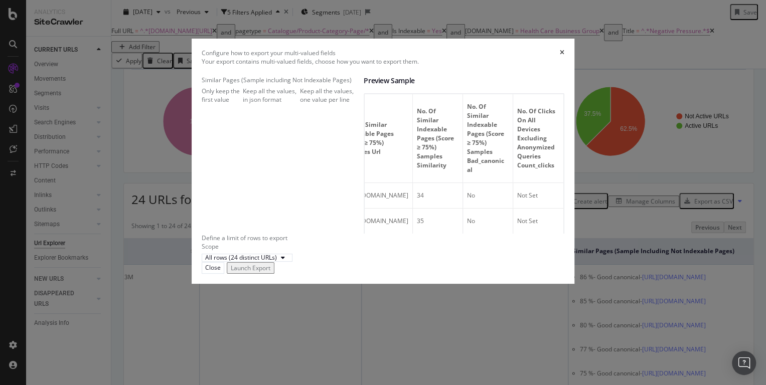
click at [243, 104] on div "Only keep the first value" at bounding box center [222, 95] width 41 height 17
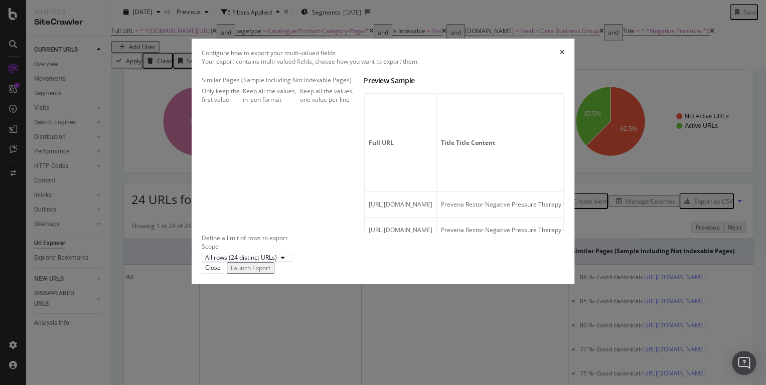
click at [270, 272] on div "Launch Export" at bounding box center [251, 268] width 40 height 9
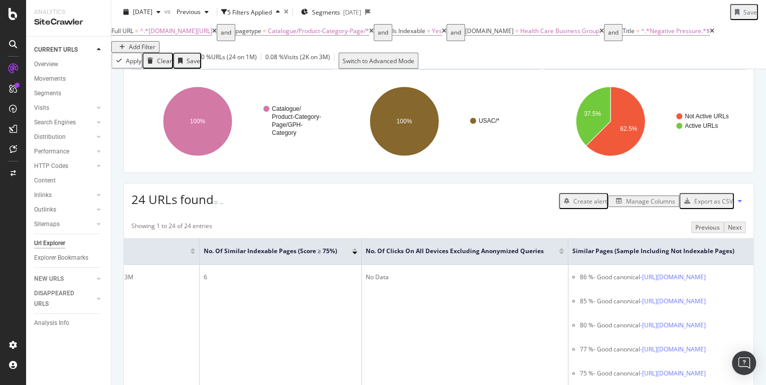
scroll to position [53, 0]
click at [59, 152] on div "CustomReports" at bounding box center [61, 153] width 49 height 10
click at [626, 206] on div "Manage Columns" at bounding box center [650, 201] width 49 height 9
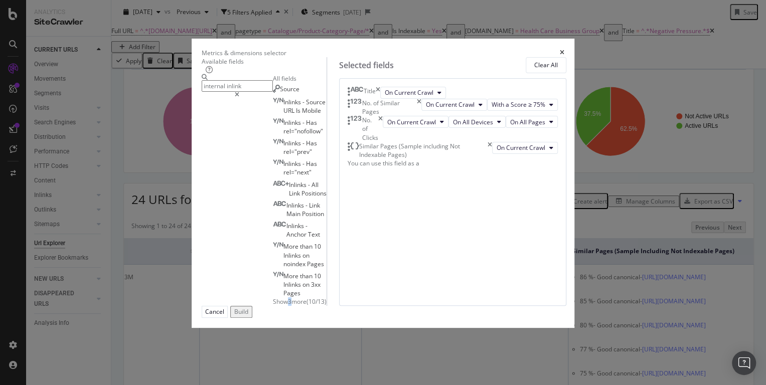
click at [273, 298] on div "Show 3 more ( 10 / 13 )" at bounding box center [300, 302] width 54 height 9
click at [273, 298] on span "Show 3 more" at bounding box center [290, 302] width 34 height 9
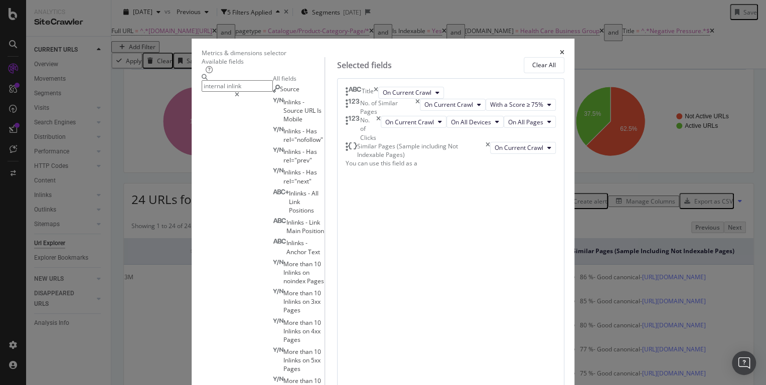
click at [240, 89] on input "internal inlink" at bounding box center [237, 86] width 71 height 12
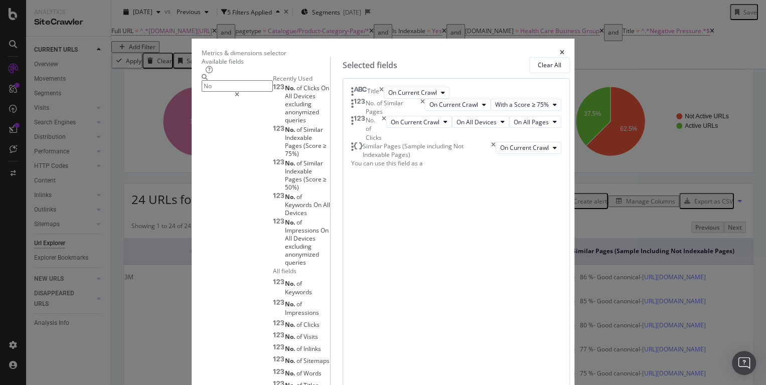
type input "N"
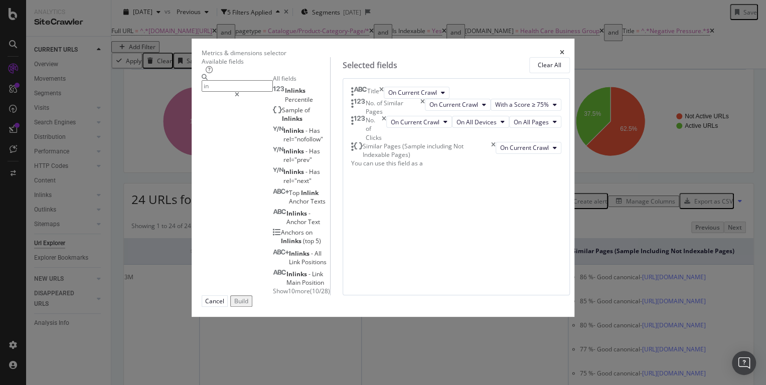
type input "i"
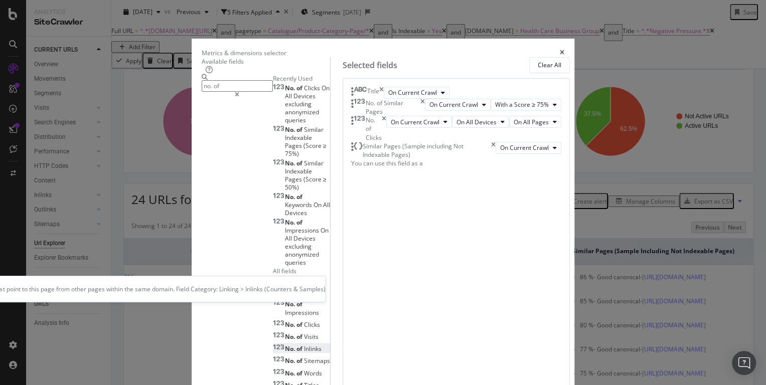
type input "no. of"
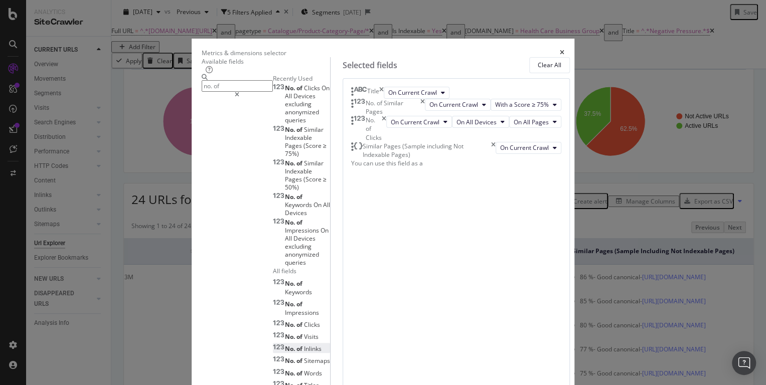
click at [273, 345] on div "No. of Inlinks" at bounding box center [297, 349] width 49 height 9
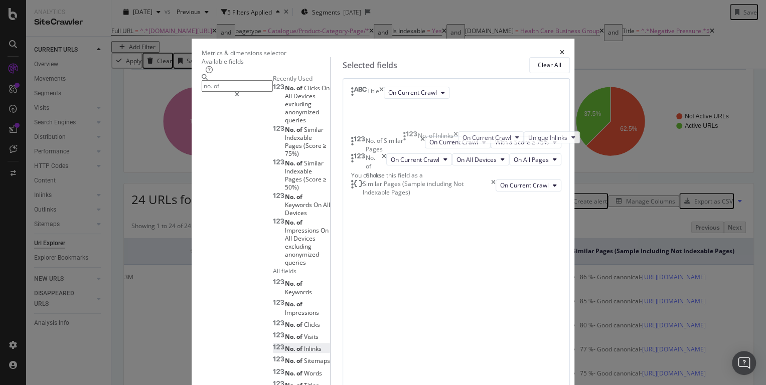
drag, startPoint x: 412, startPoint y: 262, endPoint x: 411, endPoint y: 139, distance: 123.4
click at [411, 139] on body "Analytics SiteCrawler CURRENT URLS Overview Movements Segments Visits Analysis …" at bounding box center [383, 192] width 766 height 385
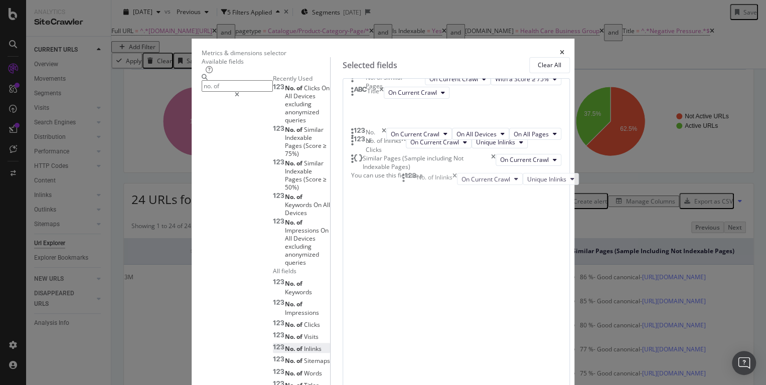
drag, startPoint x: 411, startPoint y: 139, endPoint x: 409, endPoint y: 180, distance: 41.2
click at [409, 180] on body "Analytics SiteCrawler CURRENT URLS Overview Movements Segments Visits Analysis …" at bounding box center [383, 192] width 766 height 385
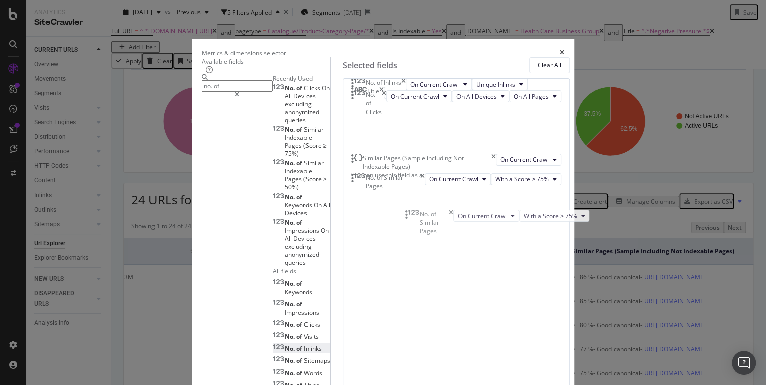
drag, startPoint x: 409, startPoint y: 138, endPoint x: 411, endPoint y: 216, distance: 77.8
click at [411, 216] on body "Analytics SiteCrawler CURRENT URLS Overview Movements Segments Visits Analysis …" at bounding box center [383, 192] width 766 height 385
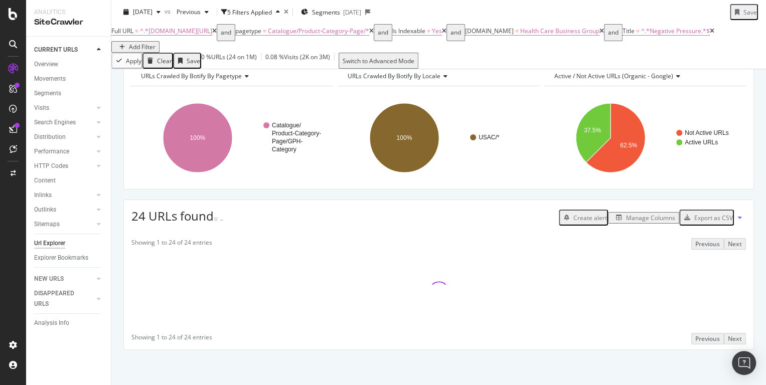
scroll to position [53, 0]
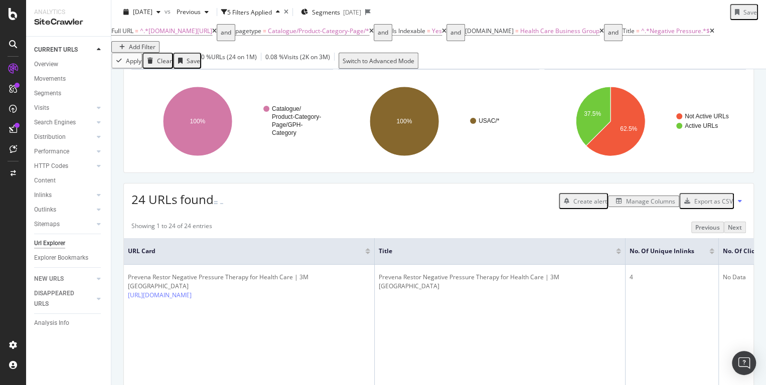
click at [723, 206] on div "Export as CSV" at bounding box center [713, 201] width 39 height 9
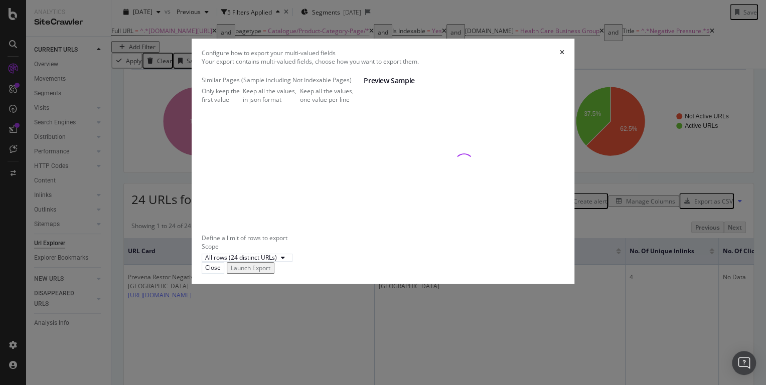
click at [286, 104] on div "Keep all the values, in json format" at bounding box center [271, 95] width 57 height 17
click at [270, 272] on div "Launch Export" at bounding box center [251, 268] width 40 height 9
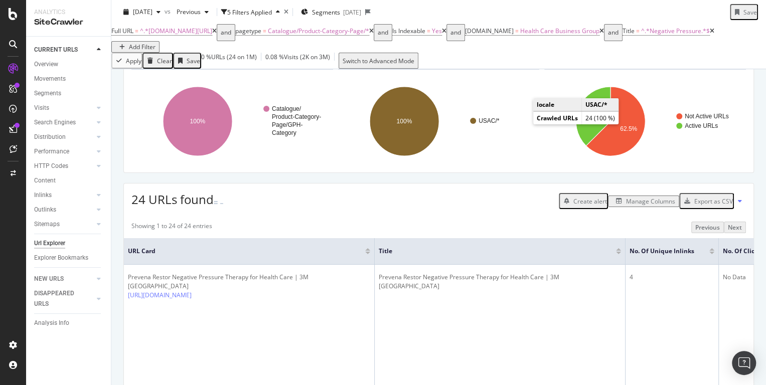
click at [707, 206] on div "Export as CSV" at bounding box center [713, 201] width 39 height 9
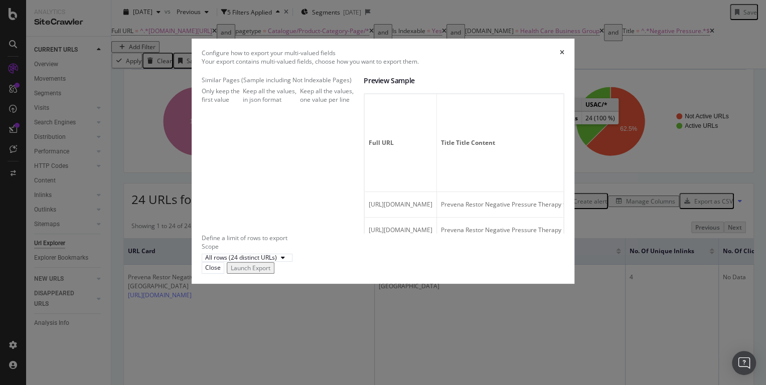
click at [270, 272] on div "Launch Export" at bounding box center [251, 268] width 40 height 9
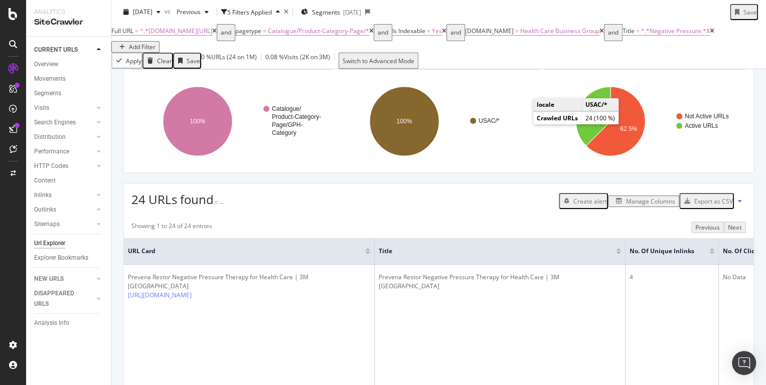
click at [367, 254] on div at bounding box center [367, 253] width 5 height 3
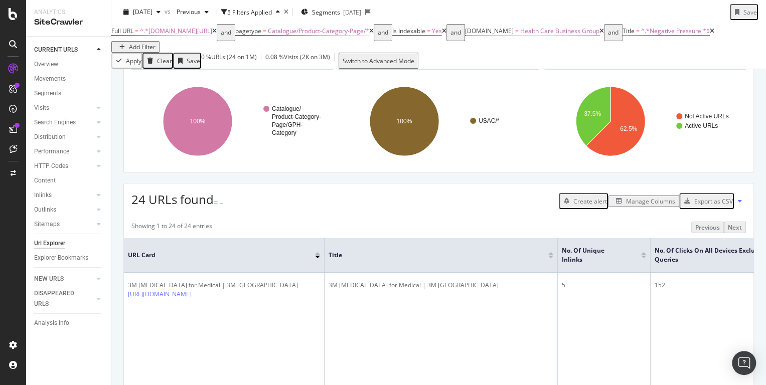
click at [317, 255] on div at bounding box center [317, 253] width 5 height 3
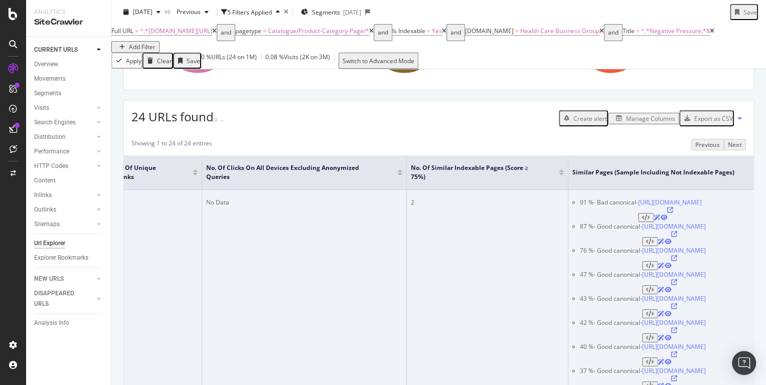
scroll to position [148, 0]
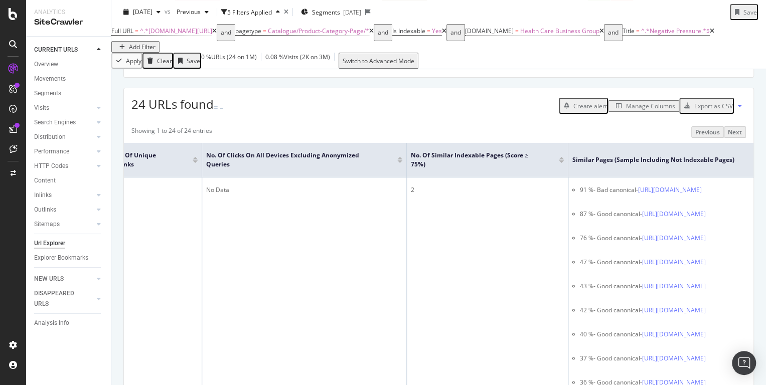
click at [447, 34] on icon at bounding box center [444, 31] width 5 height 6
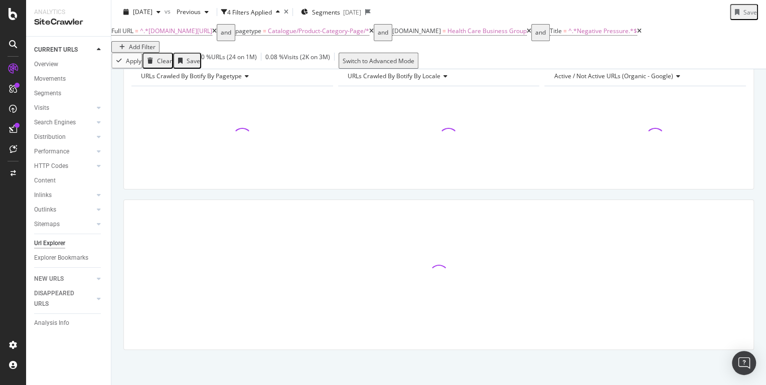
scroll to position [50, 0]
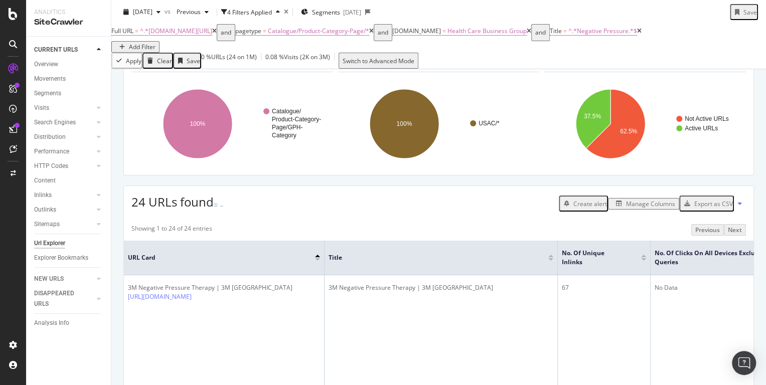
click at [645, 208] on div "Manage Columns" at bounding box center [650, 204] width 49 height 9
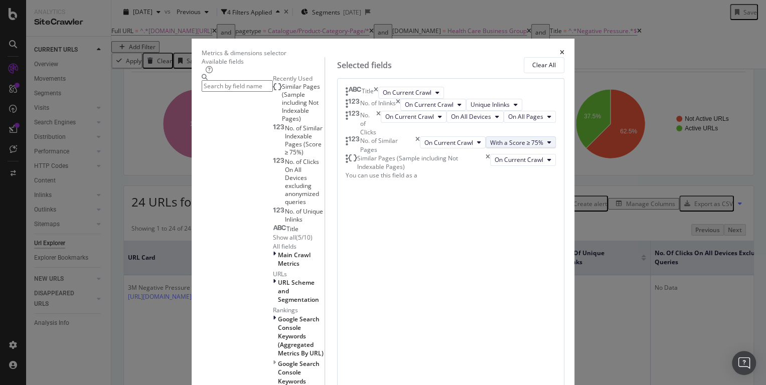
click at [527, 147] on span "With a Score ≥ 75%" at bounding box center [517, 142] width 54 height 9
click at [515, 248] on span "With a Score ≥ 50%" at bounding box center [509, 247] width 55 height 9
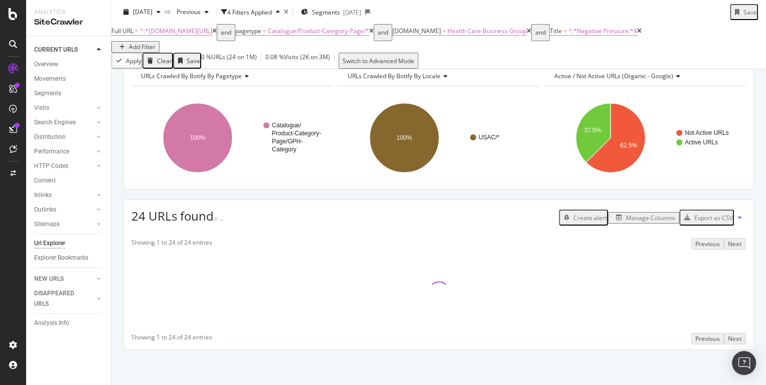
scroll to position [50, 0]
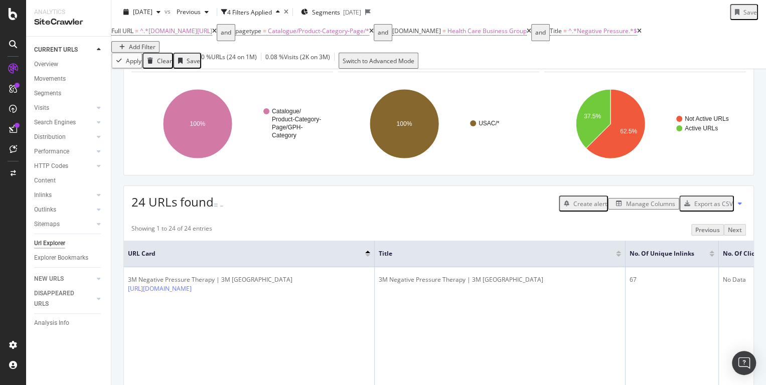
click at [714, 208] on div "Export as CSV" at bounding box center [713, 204] width 39 height 9
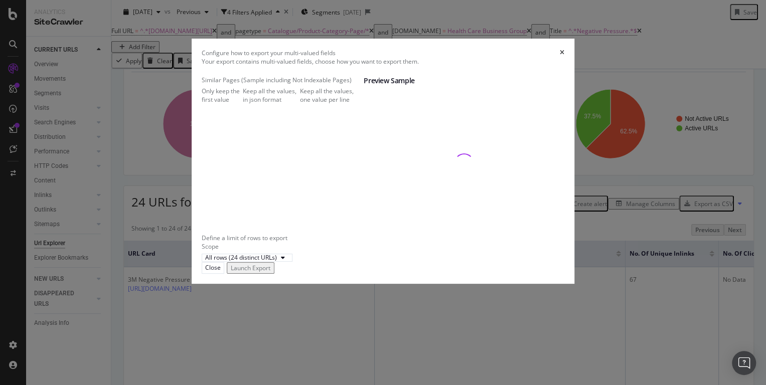
click at [270, 272] on div "Launch Export" at bounding box center [251, 268] width 40 height 9
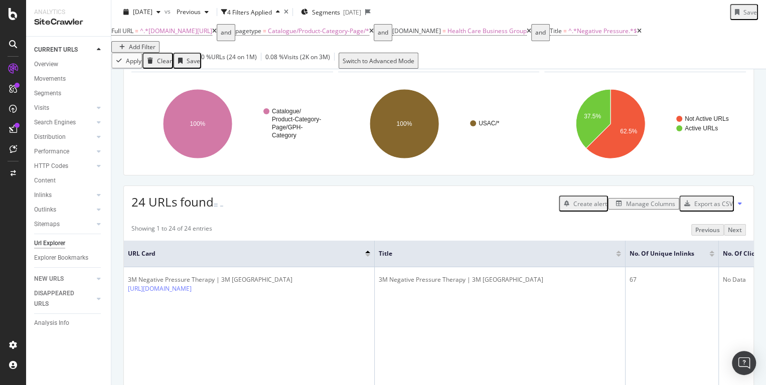
click at [616, 207] on icon "button" at bounding box center [619, 204] width 6 height 6
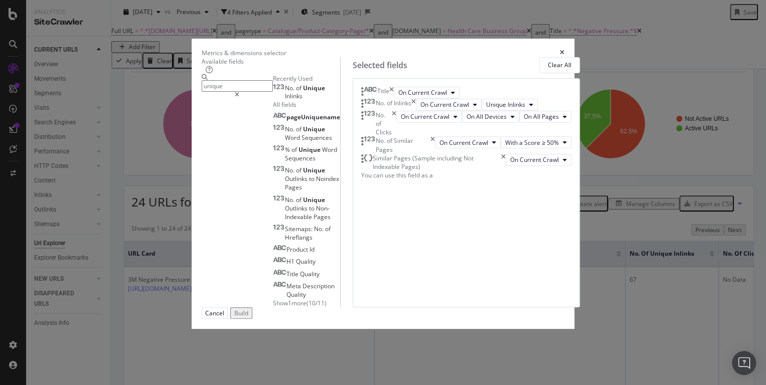
click at [273, 299] on span "Show 1 more" at bounding box center [290, 303] width 34 height 9
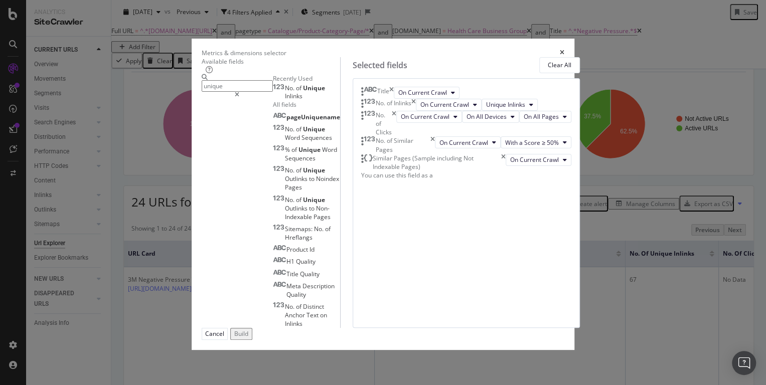
click at [212, 92] on input "unique" at bounding box center [237, 86] width 71 height 12
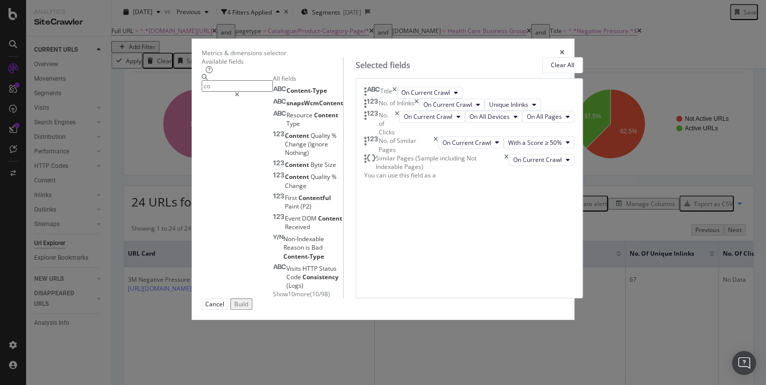
type input "c"
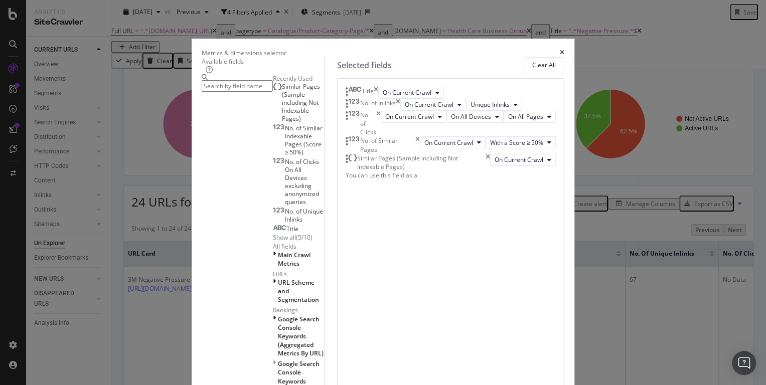
click at [273, 83] on div "Recently Used" at bounding box center [299, 78] width 52 height 9
click at [220, 85] on input "modal" at bounding box center [237, 86] width 71 height 12
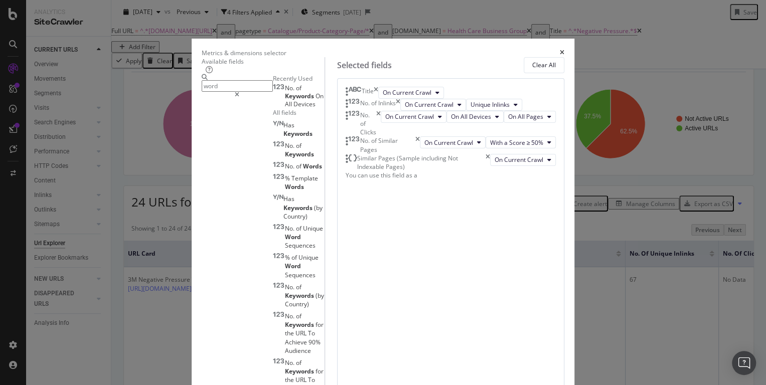
scroll to position [23, 0]
click at [212, 88] on input "word" at bounding box center [237, 86] width 71 height 12
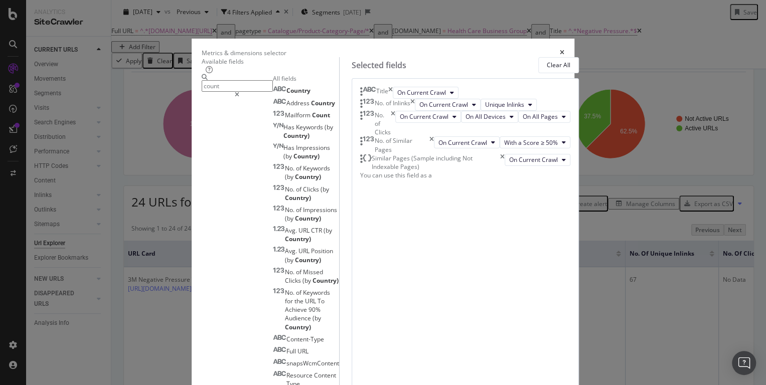
scroll to position [0, 0]
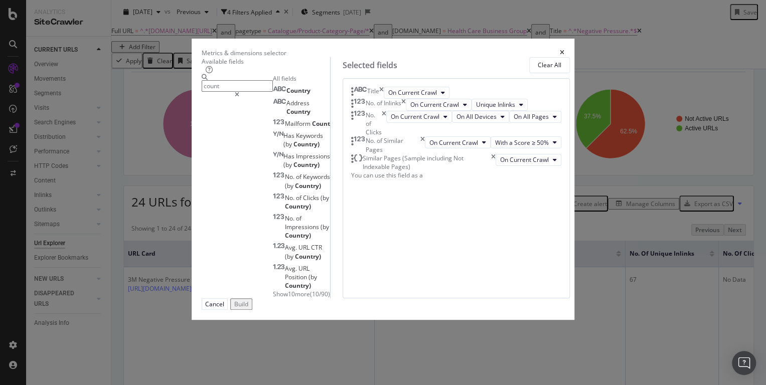
type input "count"
click at [273, 290] on span "Show 10 more" at bounding box center [291, 294] width 37 height 9
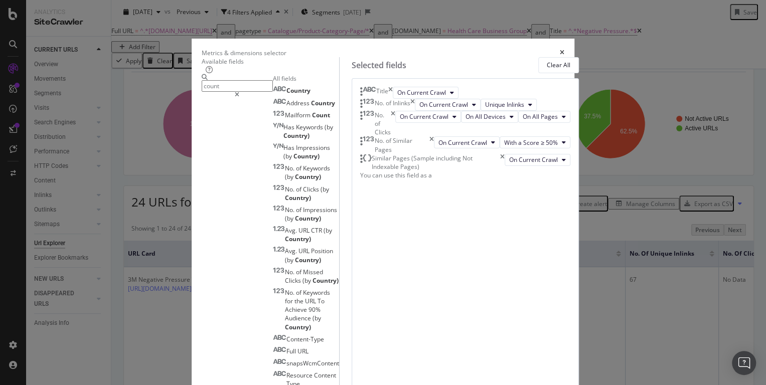
scroll to position [63, 0]
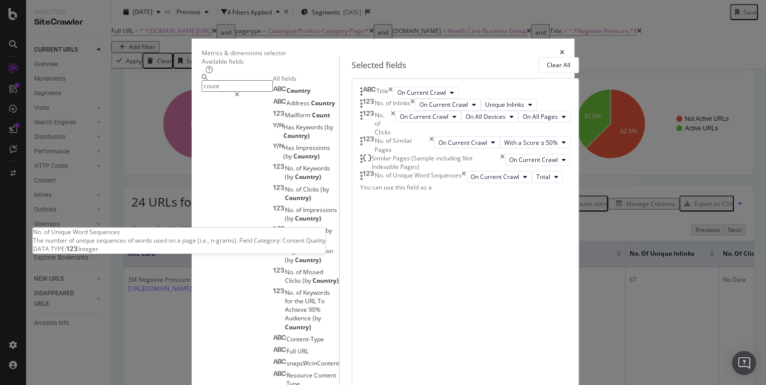
scroll to position [15, 0]
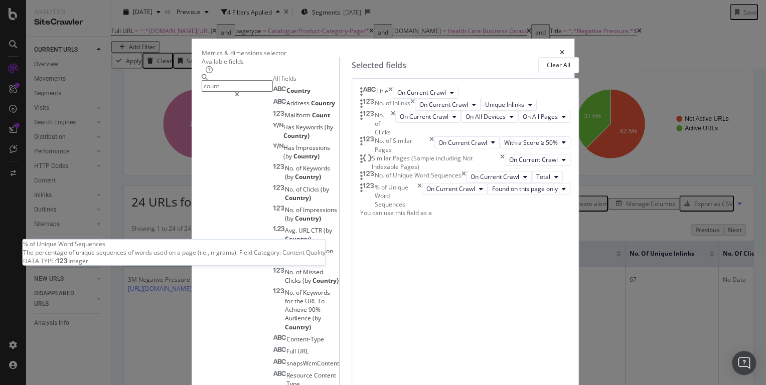
scroll to position [53, 0]
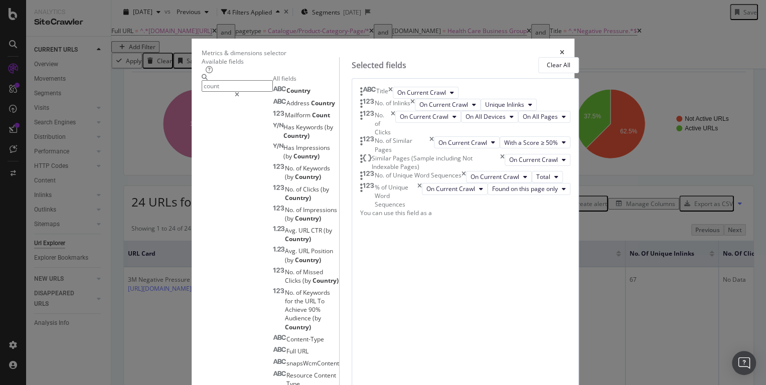
scroll to position [789, 0]
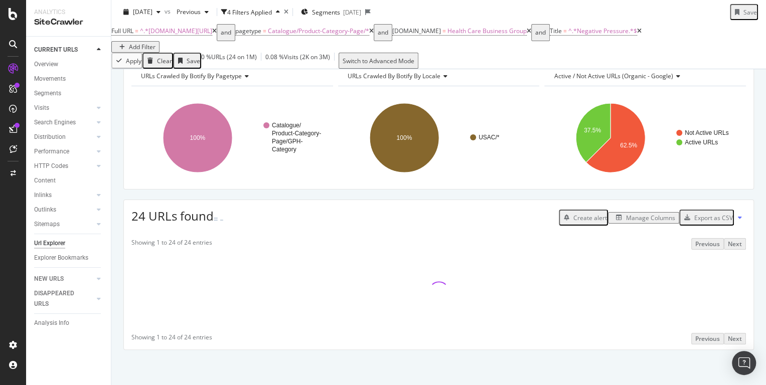
scroll to position [50, 0]
click at [641, 215] on div "Manage Columns" at bounding box center [650, 218] width 49 height 9
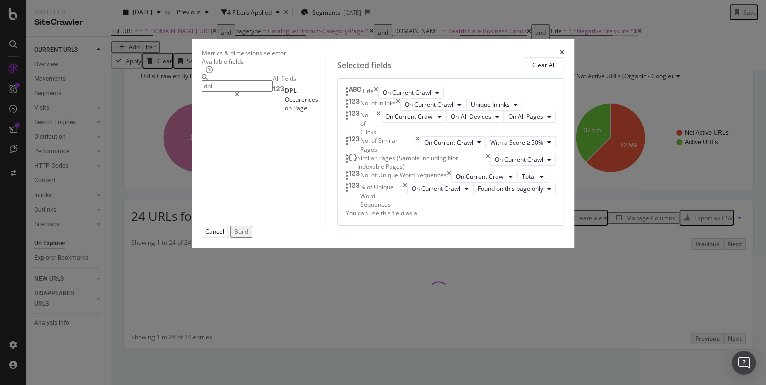
scroll to position [0, 0]
type input "dpl"
click at [285, 95] on span "DPL" at bounding box center [291, 90] width 12 height 9
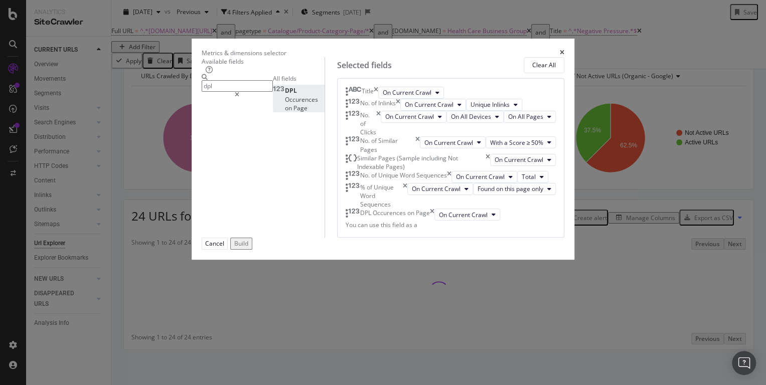
scroll to position [76, 0]
click at [248, 248] on div "Build" at bounding box center [241, 243] width 14 height 9
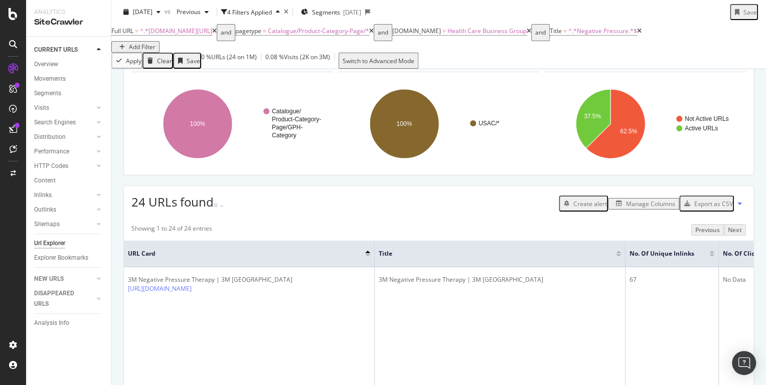
click at [709, 208] on div "Export as CSV" at bounding box center [713, 204] width 39 height 9
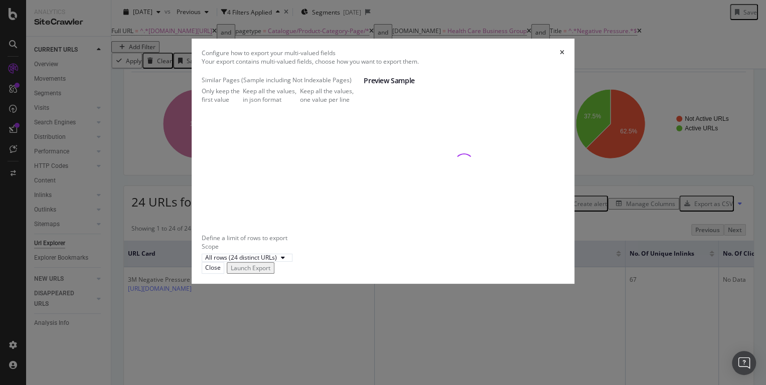
click at [270, 272] on div "Launch Export" at bounding box center [251, 268] width 40 height 9
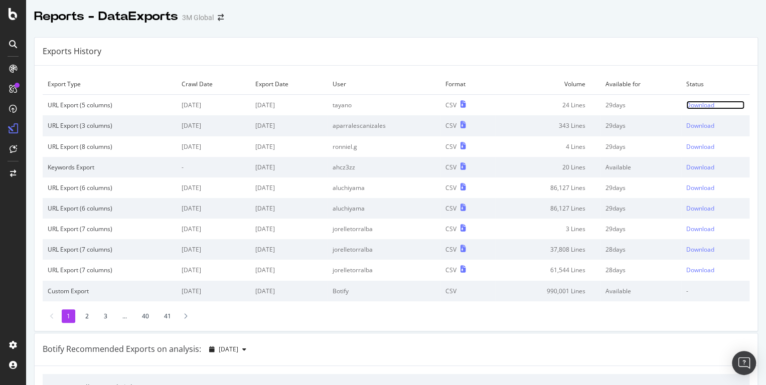
click at [697, 109] on div "Download" at bounding box center [700, 105] width 28 height 9
click at [703, 104] on div "Download" at bounding box center [700, 105] width 28 height 9
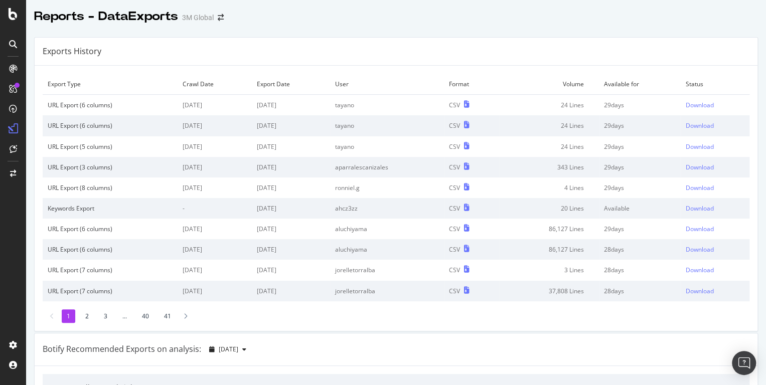
click at [705, 109] on td "Download" at bounding box center [715, 105] width 69 height 21
click at [707, 105] on div "Download" at bounding box center [700, 105] width 28 height 9
click at [697, 103] on div "Download" at bounding box center [700, 105] width 28 height 9
